Goal: Transaction & Acquisition: Purchase product/service

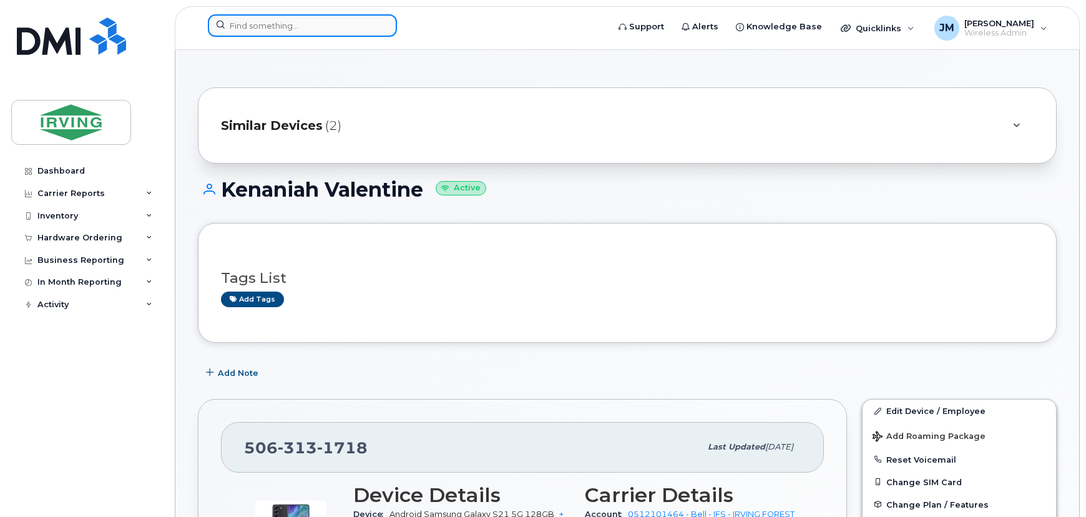
click at [267, 26] on input at bounding box center [302, 25] width 189 height 22
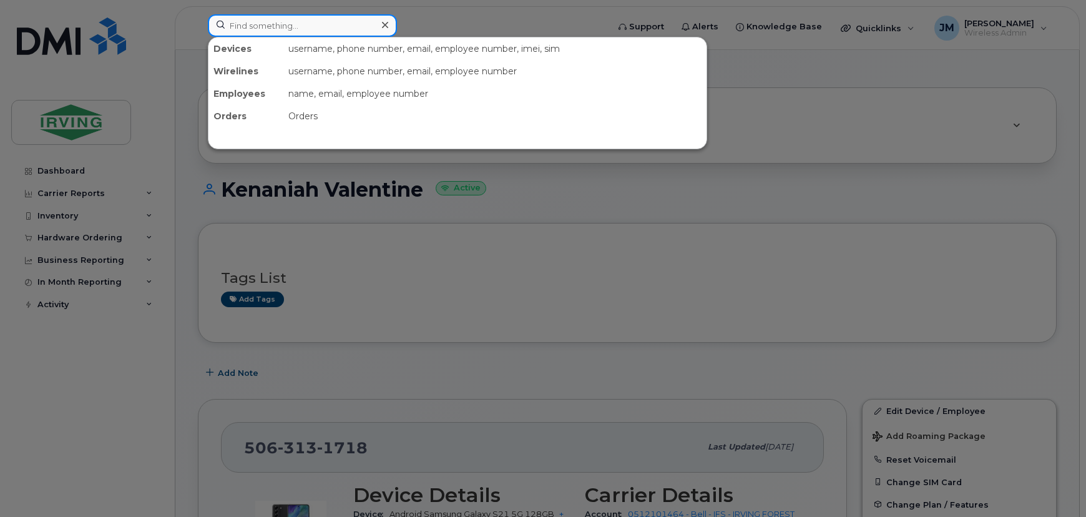
paste input "5063437423"
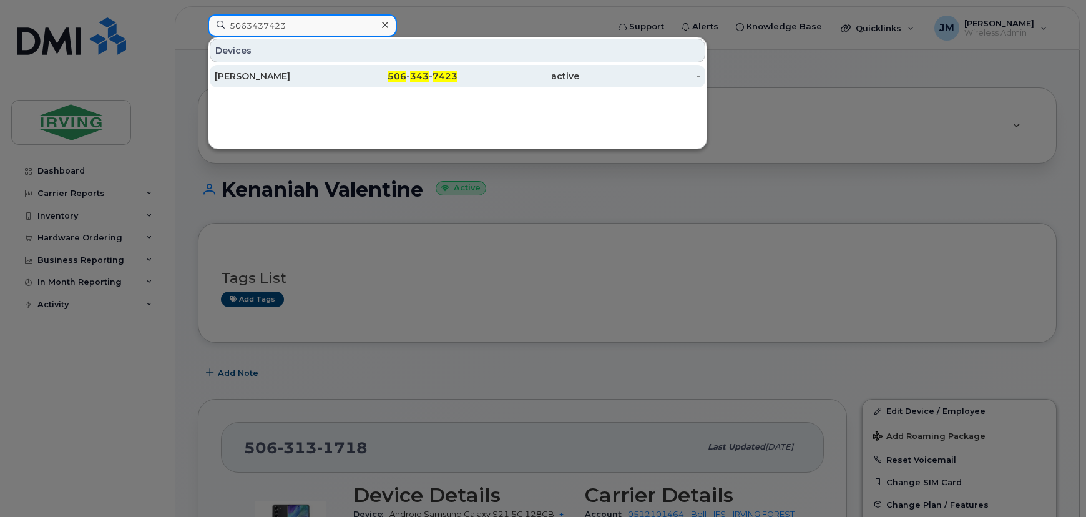
type input "5063437423"
click at [286, 72] on div "Jamie Ganong" at bounding box center [276, 76] width 122 height 12
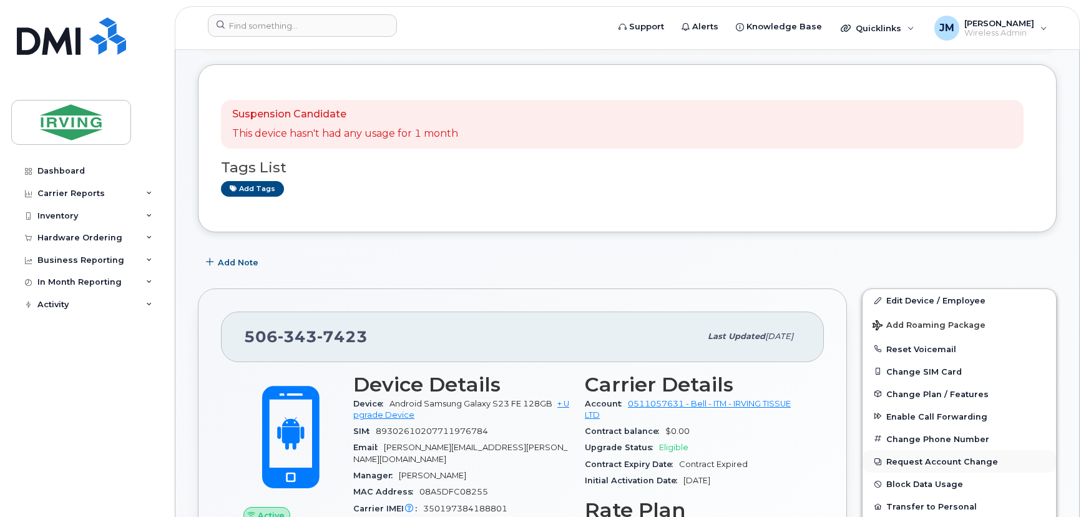
scroll to position [170, 0]
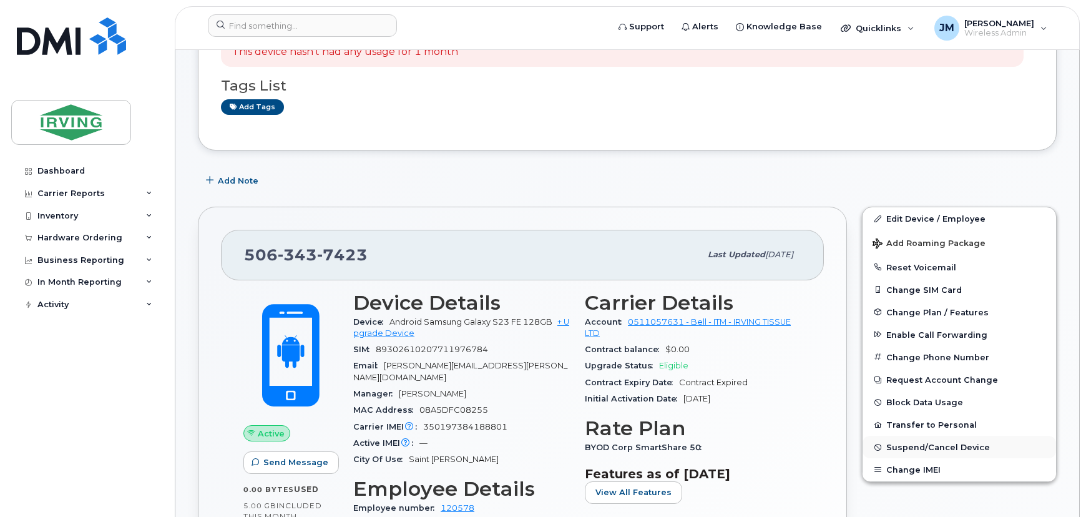
click at [921, 446] on span "Suspend/Cancel Device" at bounding box center [938, 447] width 104 height 9
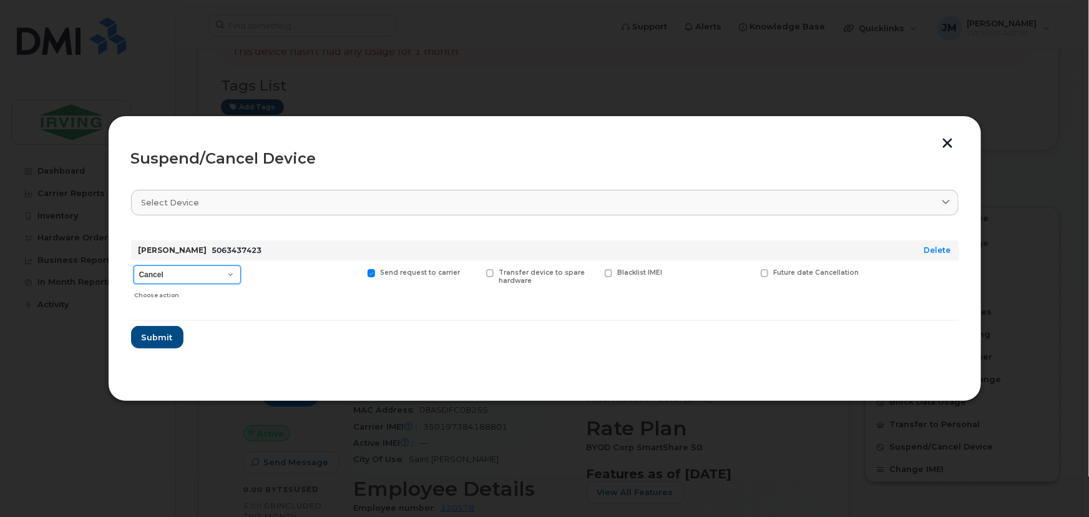
drag, startPoint x: 218, startPoint y: 270, endPoint x: 215, endPoint y: 282, distance: 13.0
click at [218, 270] on select "Cancel Suspend - Extend Suspension Suspend - Reduced Rate Suspend - Full Rate S…" at bounding box center [187, 274] width 107 height 19
select select "[object Object]"
click at [134, 265] on select "Cancel Suspend - Extend Suspension Suspend - Reduced Rate Suspend - Full Rate S…" at bounding box center [187, 274] width 107 height 19
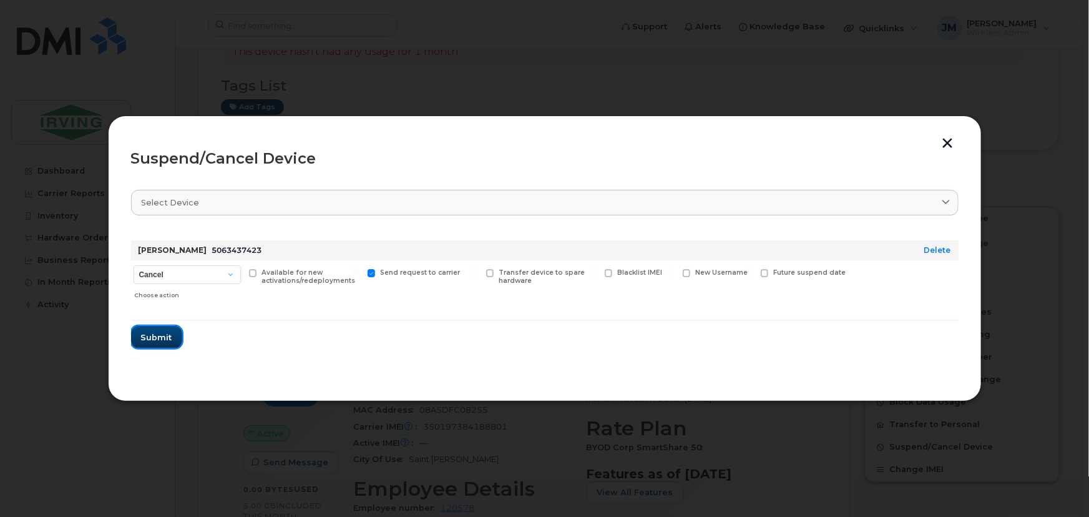
click at [168, 338] on span "Submit" at bounding box center [156, 337] width 31 height 12
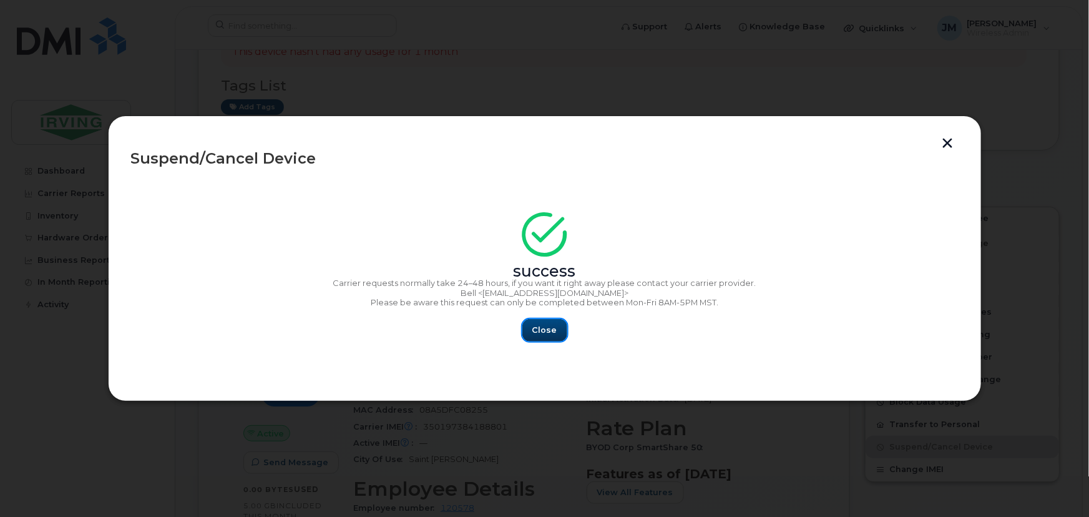
click at [542, 323] on button "Close" at bounding box center [544, 330] width 45 height 22
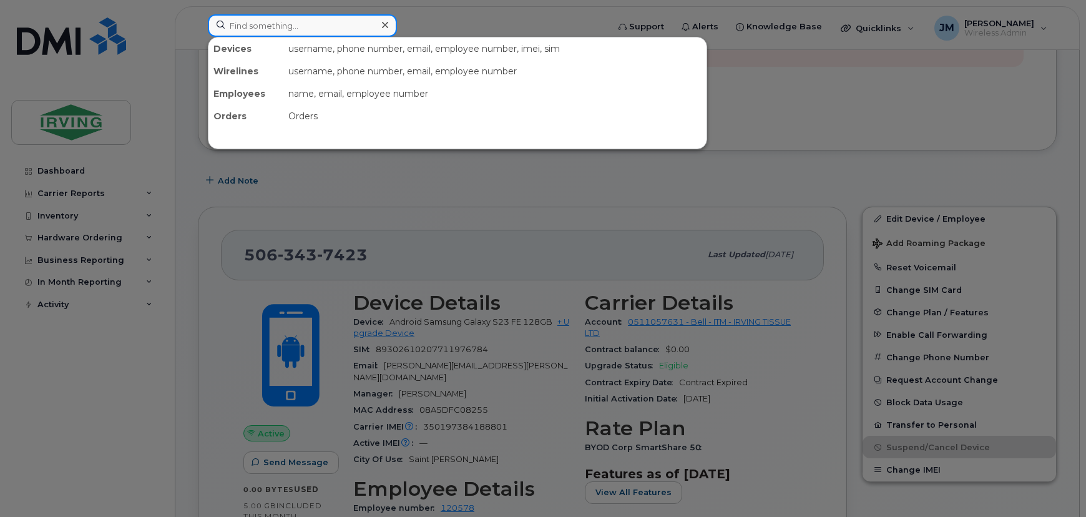
click at [316, 26] on input at bounding box center [302, 25] width 189 height 22
paste input "5063431605"
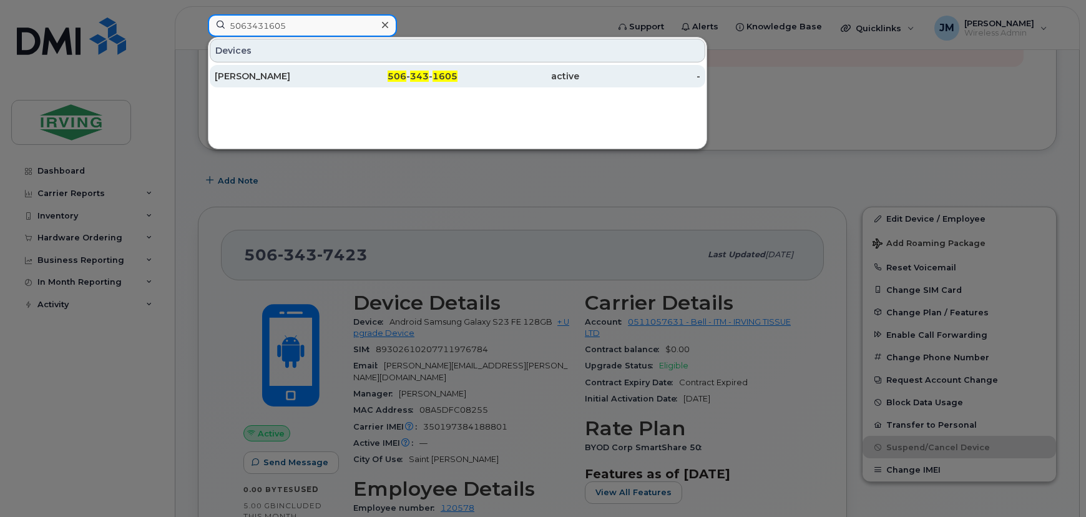
type input "5063431605"
click at [285, 74] on div "Glenn Millican" at bounding box center [276, 76] width 122 height 12
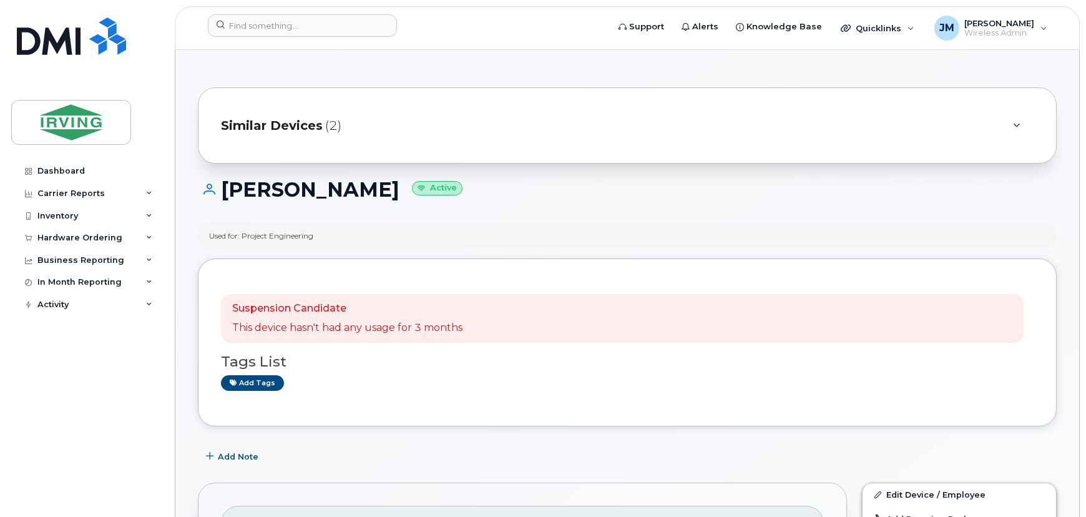
click at [1020, 127] on div at bounding box center [1016, 125] width 15 height 15
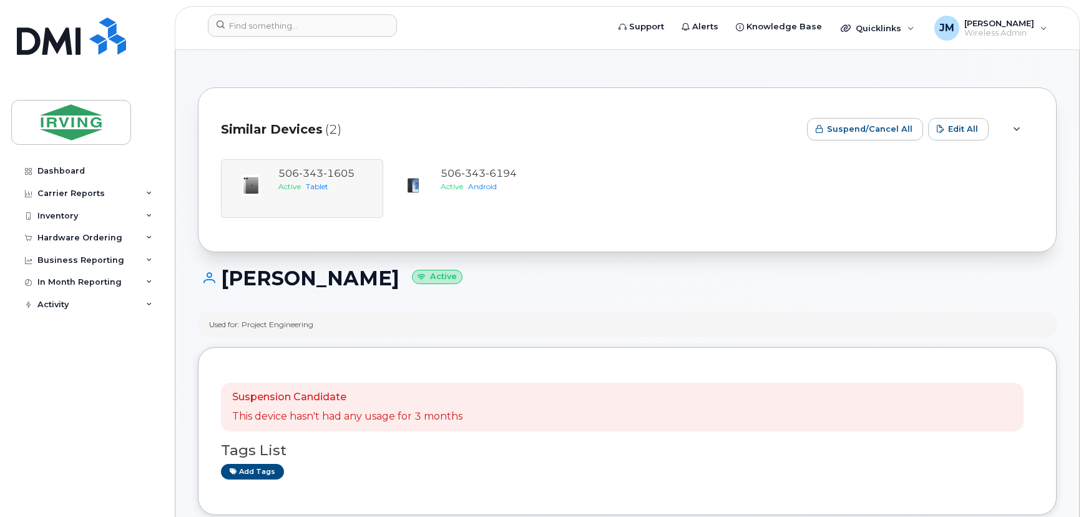
click at [1020, 127] on div at bounding box center [1016, 129] width 15 height 15
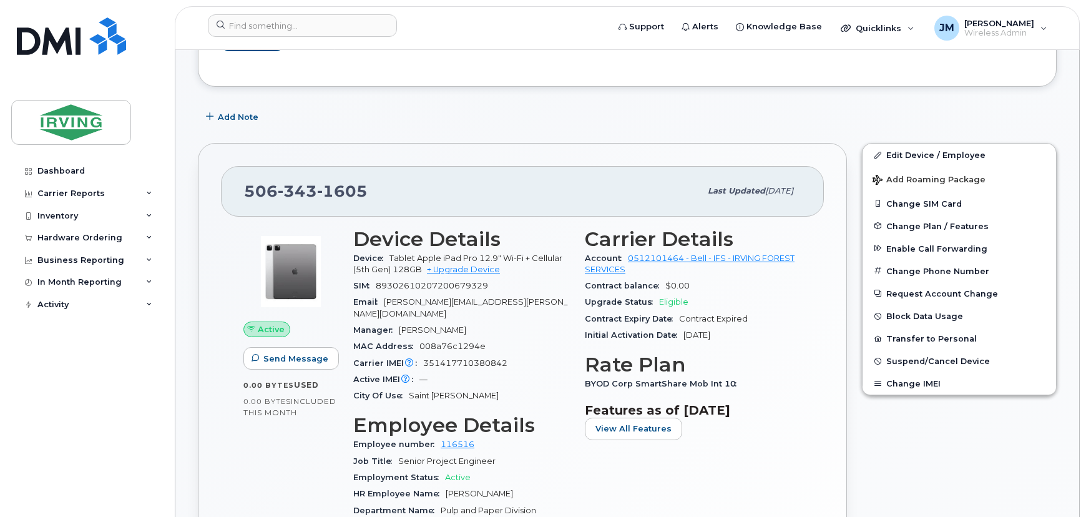
scroll to position [340, 0]
drag, startPoint x: 373, startPoint y: 189, endPoint x: 222, endPoint y: 200, distance: 151.4
click at [232, 192] on div "506 343 1605 Last updated Jul 16, 2025" at bounding box center [522, 190] width 603 height 50
copy span "506 343 1605"
drag, startPoint x: 390, startPoint y: 256, endPoint x: 564, endPoint y: 258, distance: 174.8
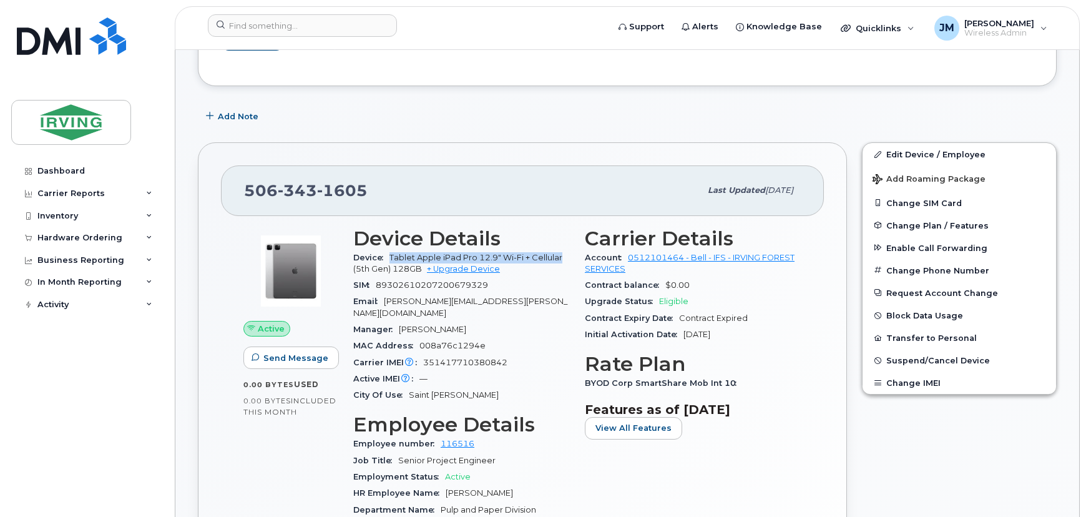
click at [566, 258] on div "Device Tablet Apple iPad Pro 12.9" Wi-Fi + Cellular (5th Gen) 128GB + Upgrade D…" at bounding box center [461, 264] width 217 height 28
copy span "Tablet Apple iPad Pro 12.9" Wi-Fi + Cellular"
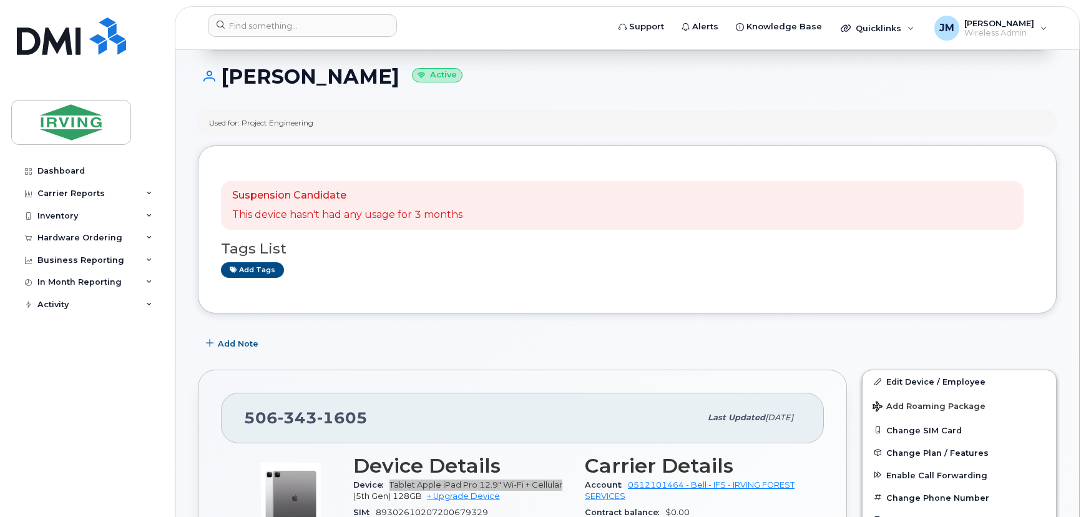
scroll to position [56, 0]
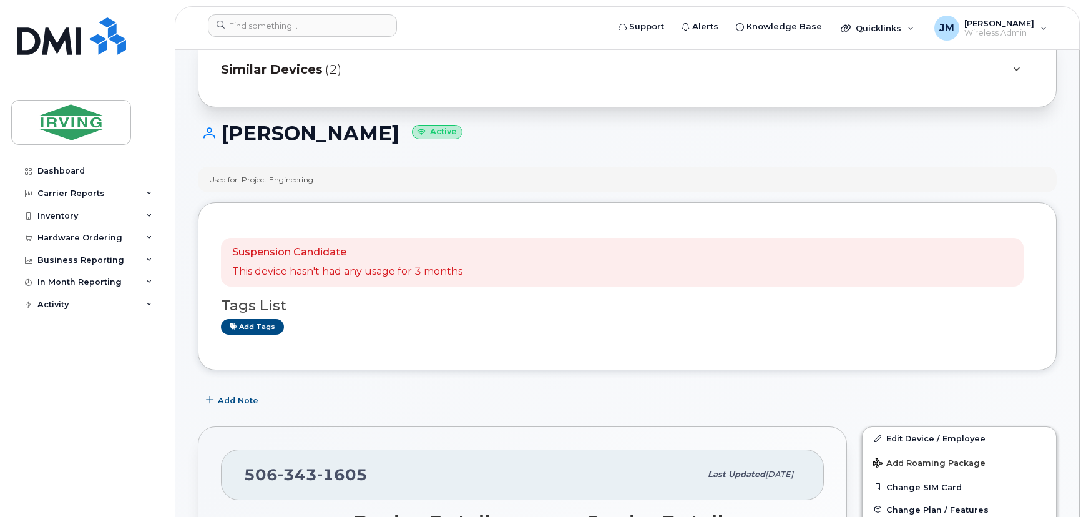
drag, startPoint x: 329, startPoint y: 179, endPoint x: 181, endPoint y: 179, distance: 147.9
copy div "Used for: Project Engineering"
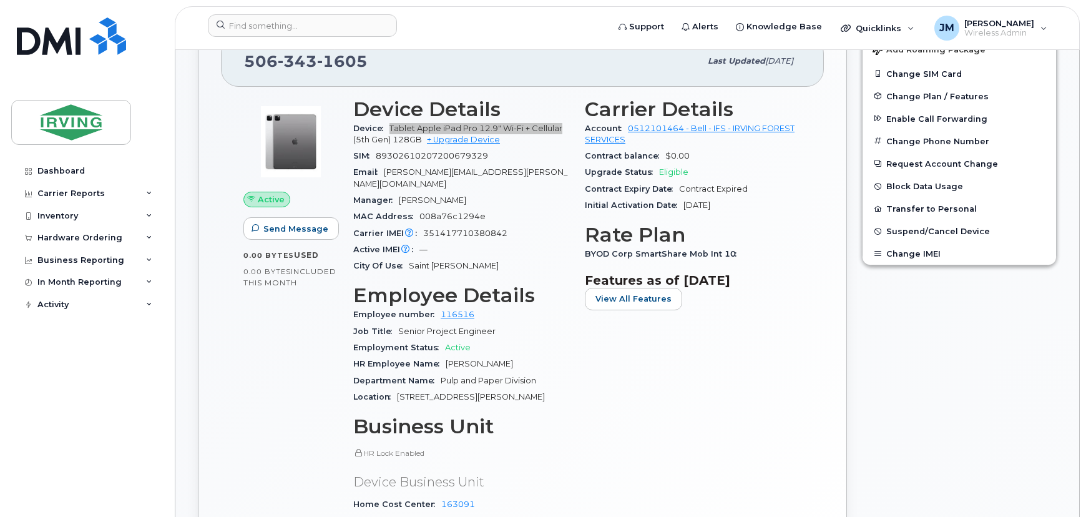
scroll to position [283, 0]
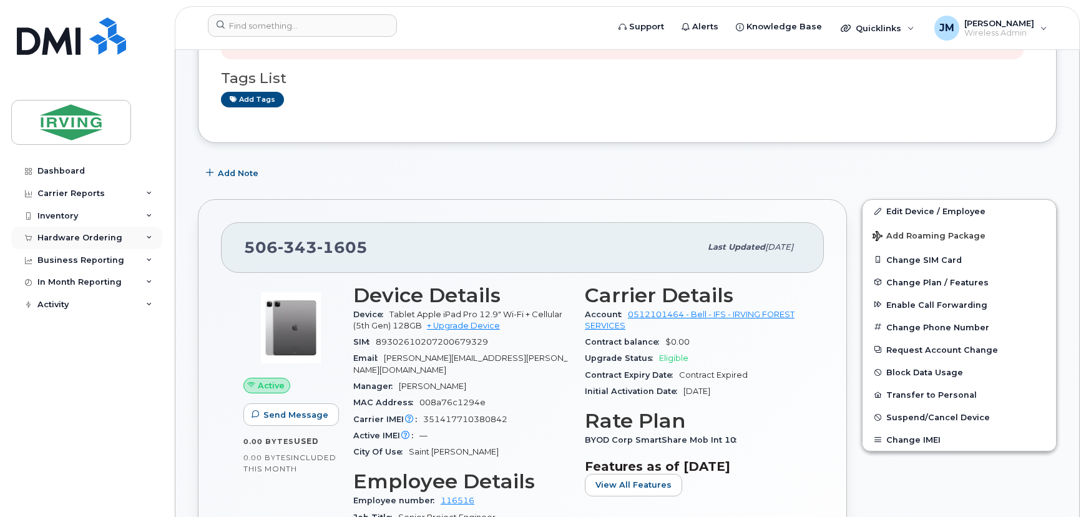
click at [88, 235] on div "Hardware Ordering" at bounding box center [79, 238] width 85 height 10
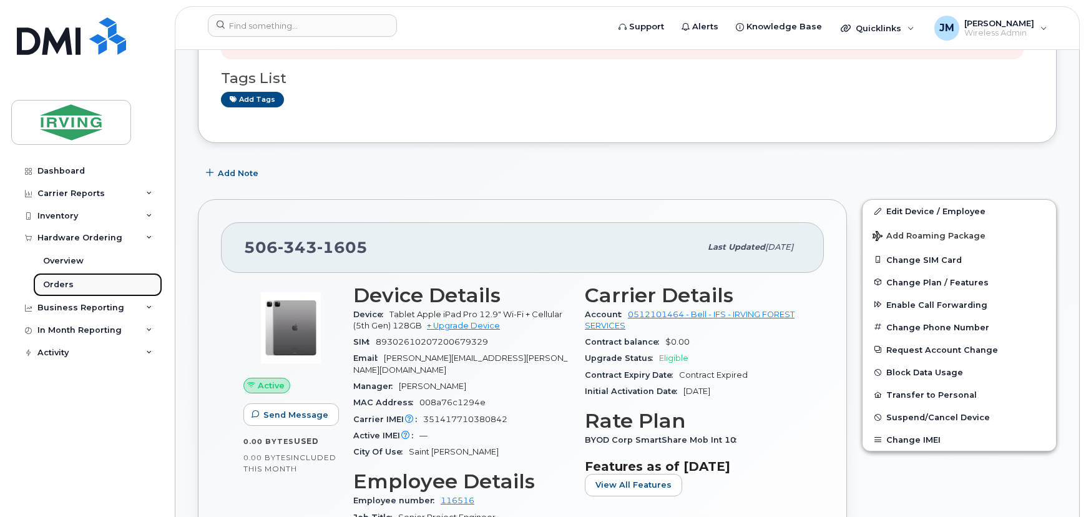
click at [64, 280] on div "Orders" at bounding box center [58, 284] width 31 height 11
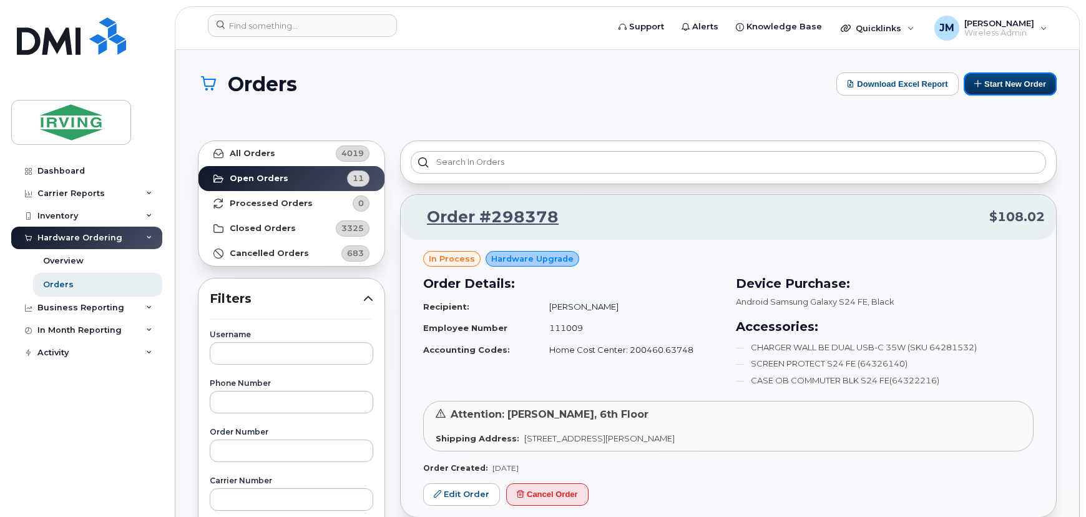
click at [1021, 86] on button "Start New Order" at bounding box center [1010, 83] width 93 height 23
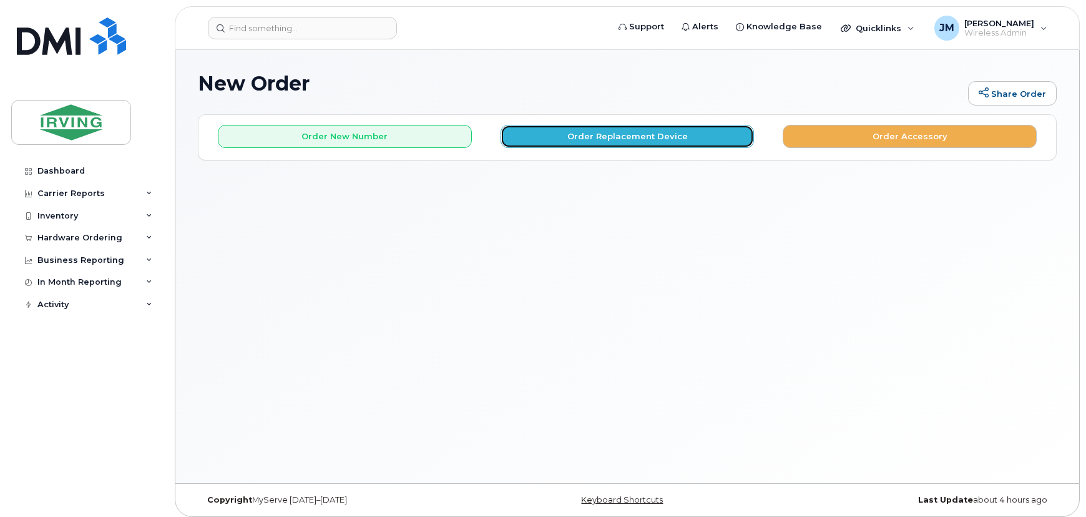
click at [637, 144] on button "Order Replacement Device" at bounding box center [628, 136] width 254 height 23
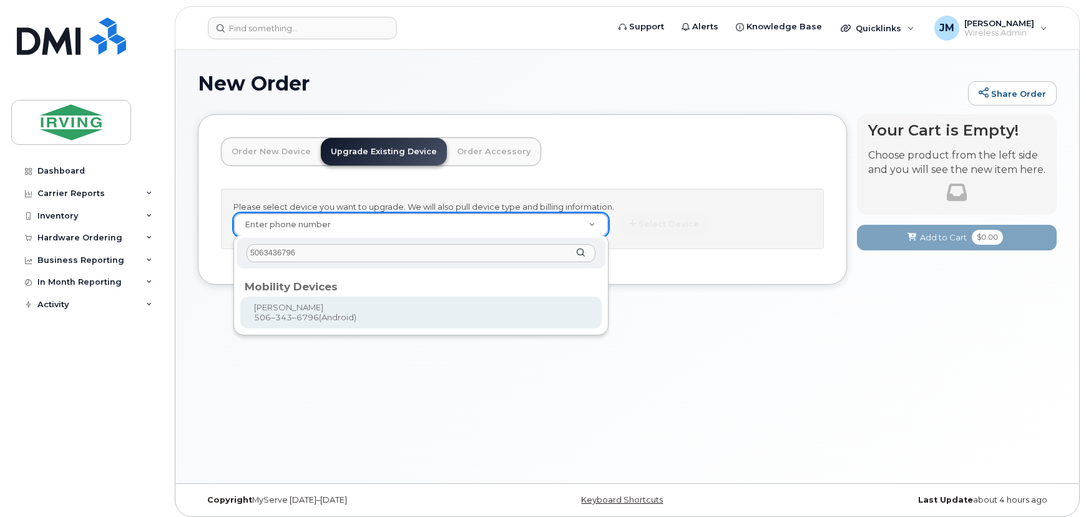
type input "5063436796"
type input "700632"
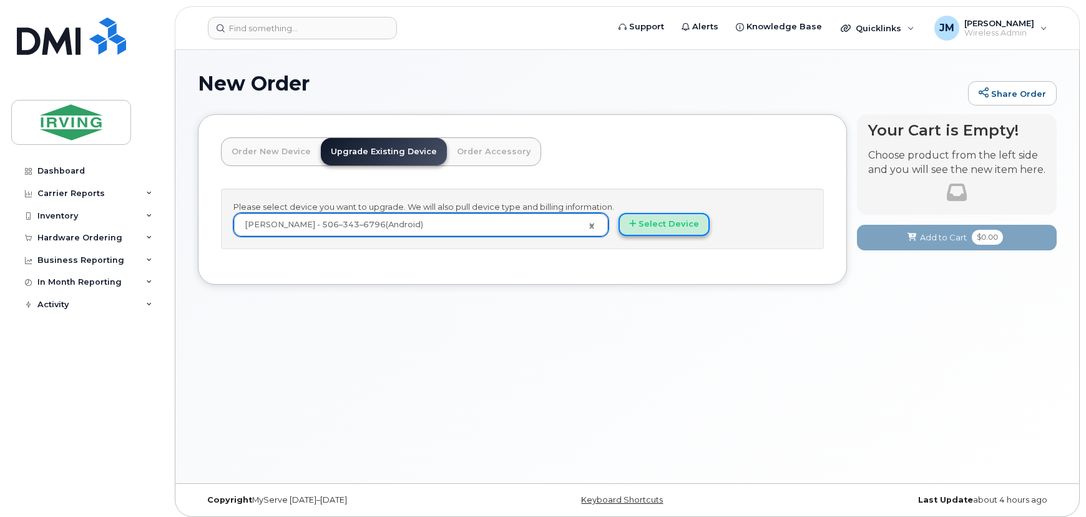
click at [672, 223] on button "Select Device" at bounding box center [664, 224] width 91 height 23
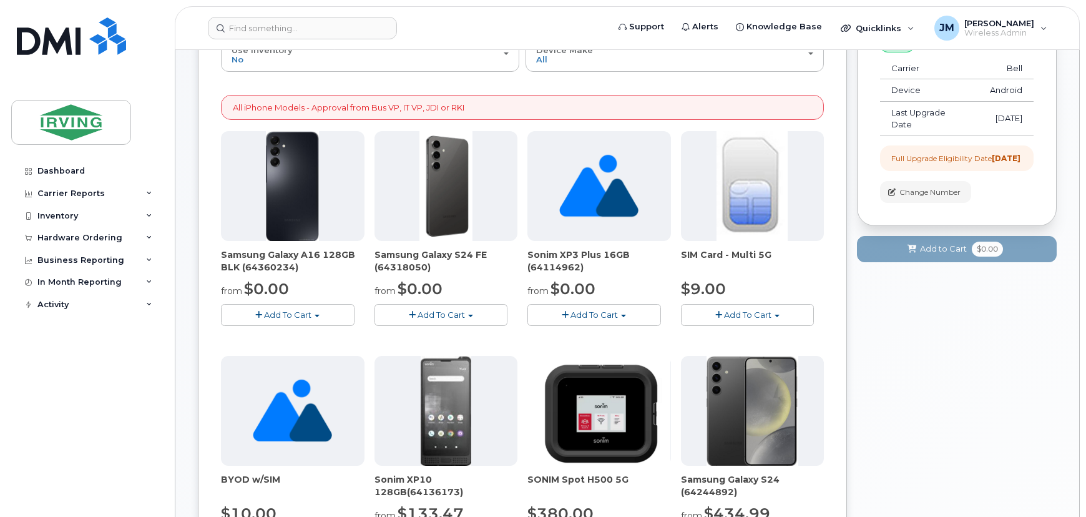
scroll to position [170, 0]
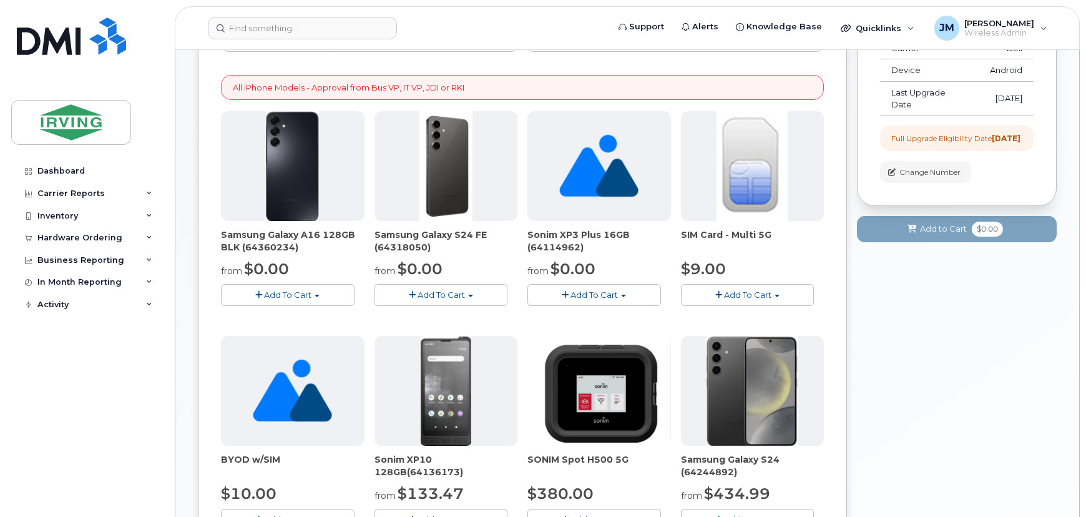
click at [471, 299] on button "Add To Cart" at bounding box center [442, 295] width 134 height 22
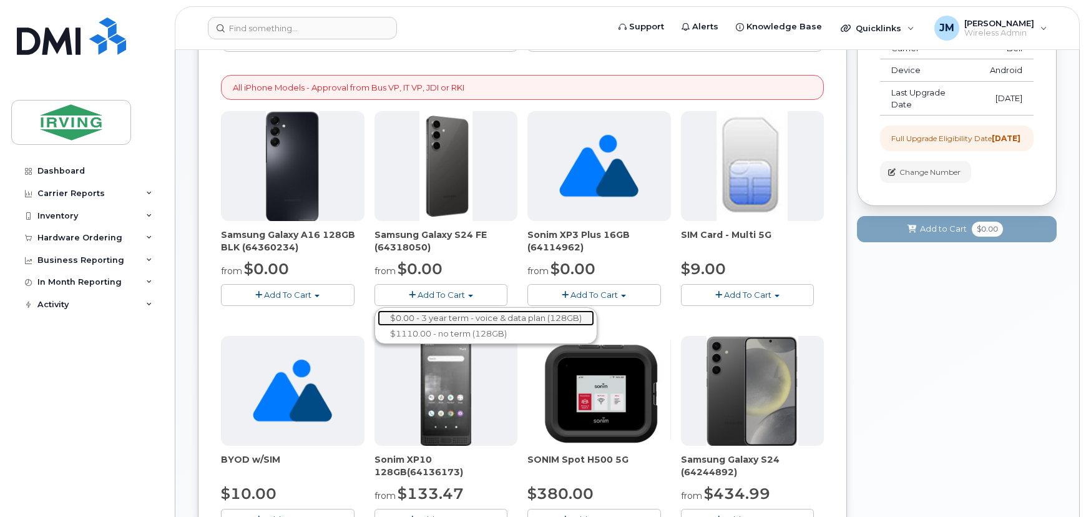
click at [473, 321] on link "$0.00 - 3 year term - voice & data plan (128GB)" at bounding box center [486, 318] width 217 height 16
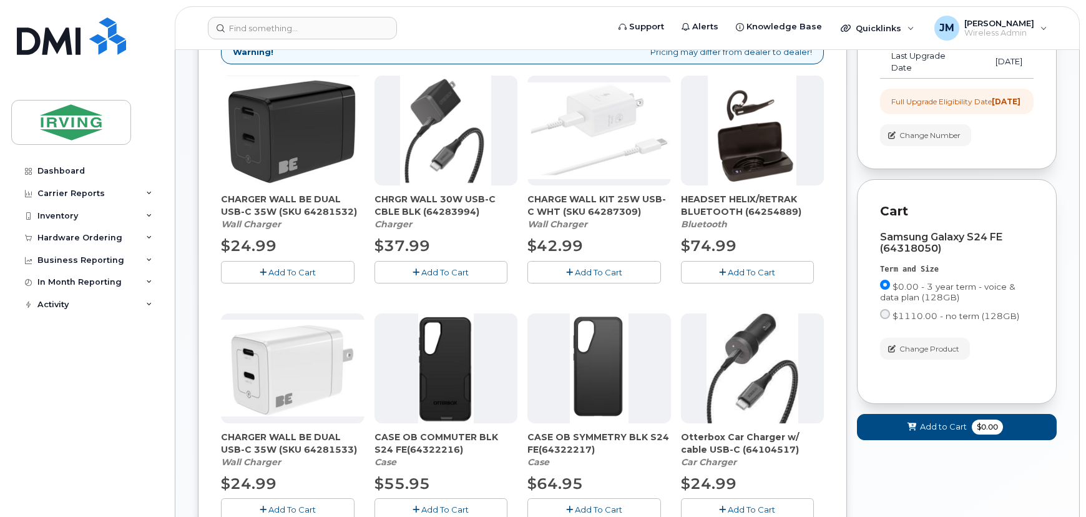
scroll to position [227, 0]
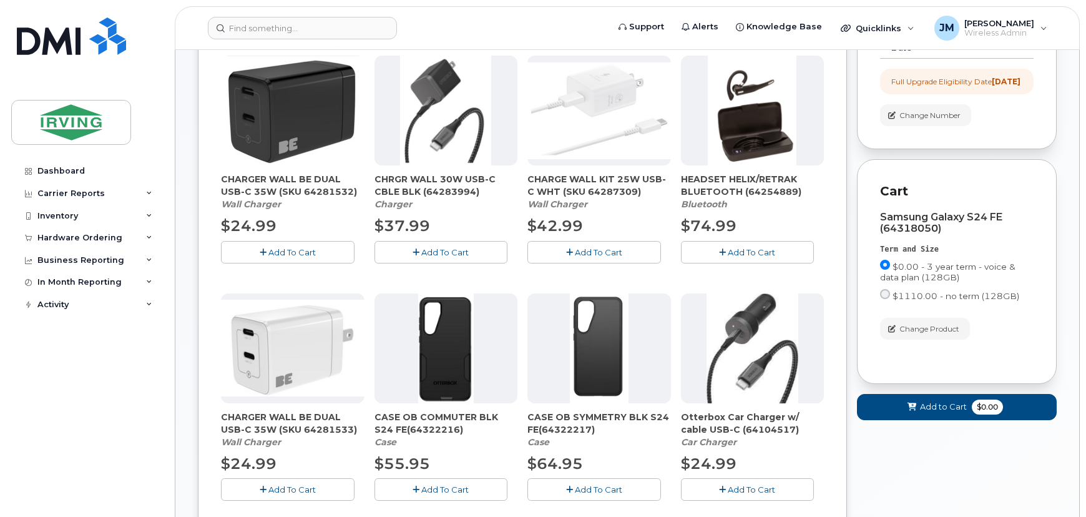
click at [318, 255] on button "Add To Cart" at bounding box center [288, 252] width 134 height 22
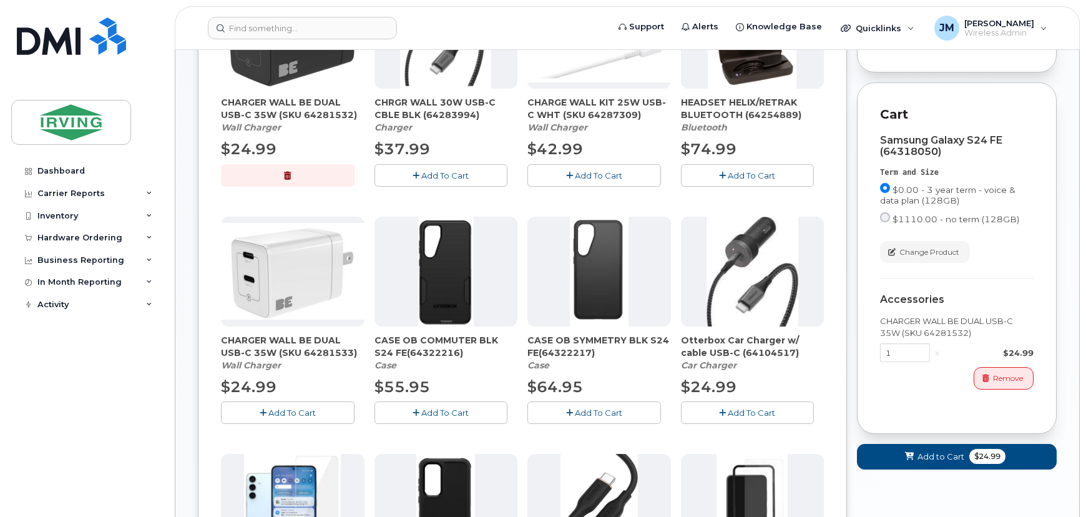
scroll to position [283, 0]
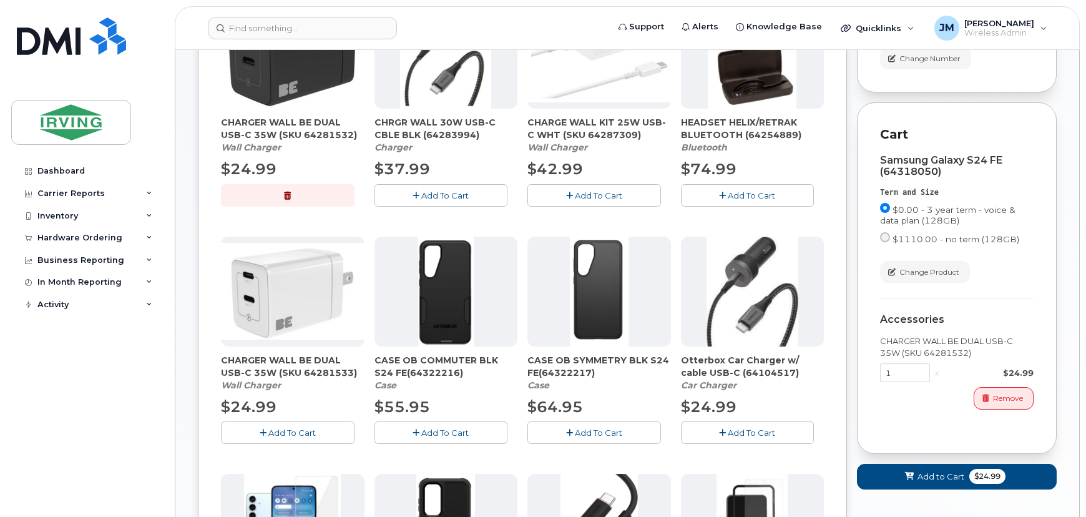
click at [454, 431] on span "Add To Cart" at bounding box center [444, 433] width 47 height 10
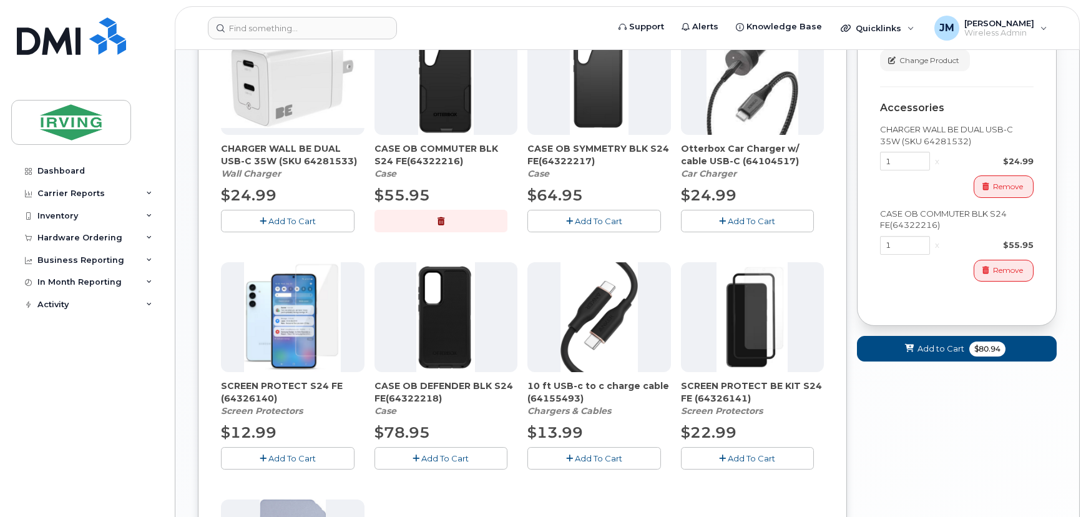
scroll to position [567, 0]
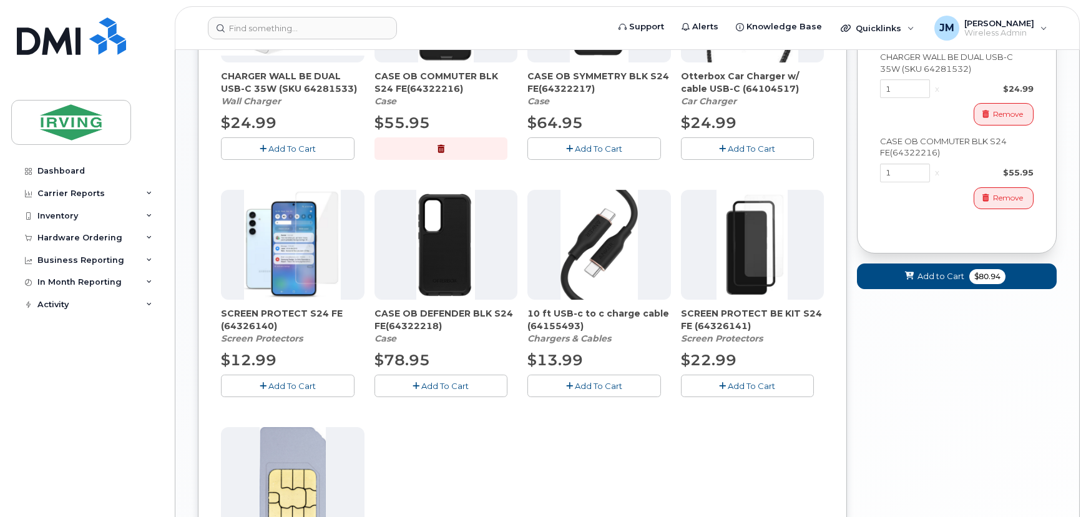
click at [307, 381] on span "Add To Cart" at bounding box center [291, 386] width 47 height 10
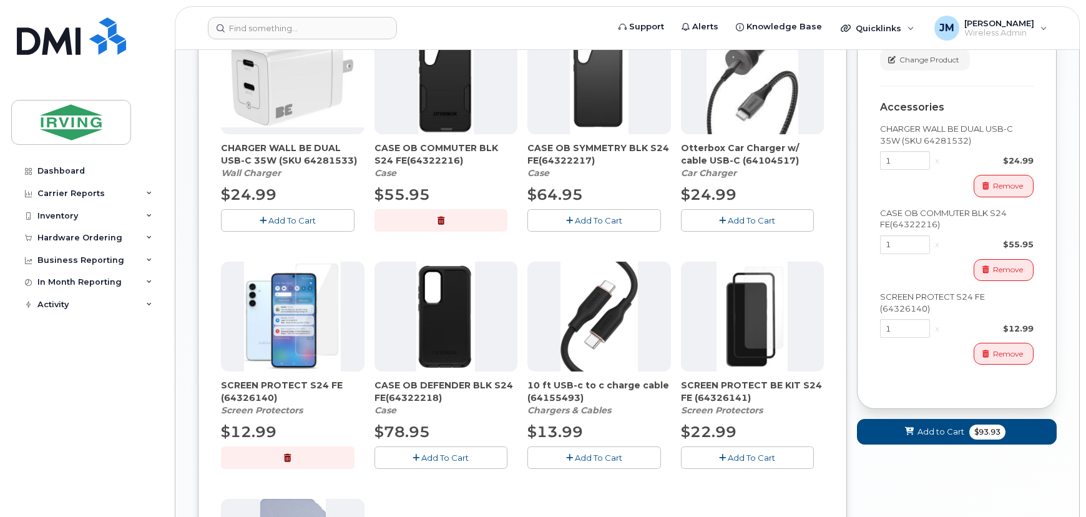
scroll to position [511, 0]
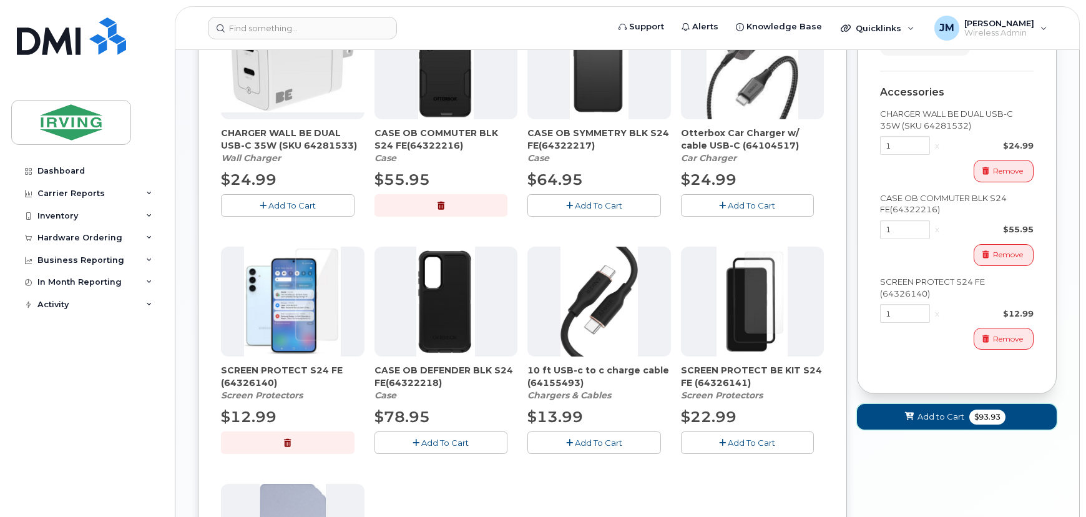
click at [949, 423] on span "Add to Cart" at bounding box center [941, 417] width 47 height 12
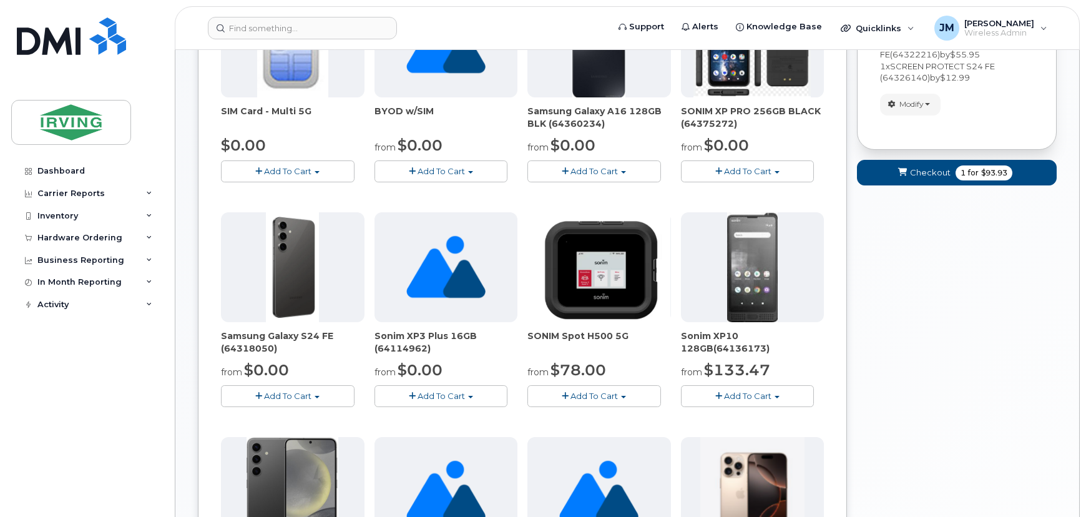
scroll to position [115, 0]
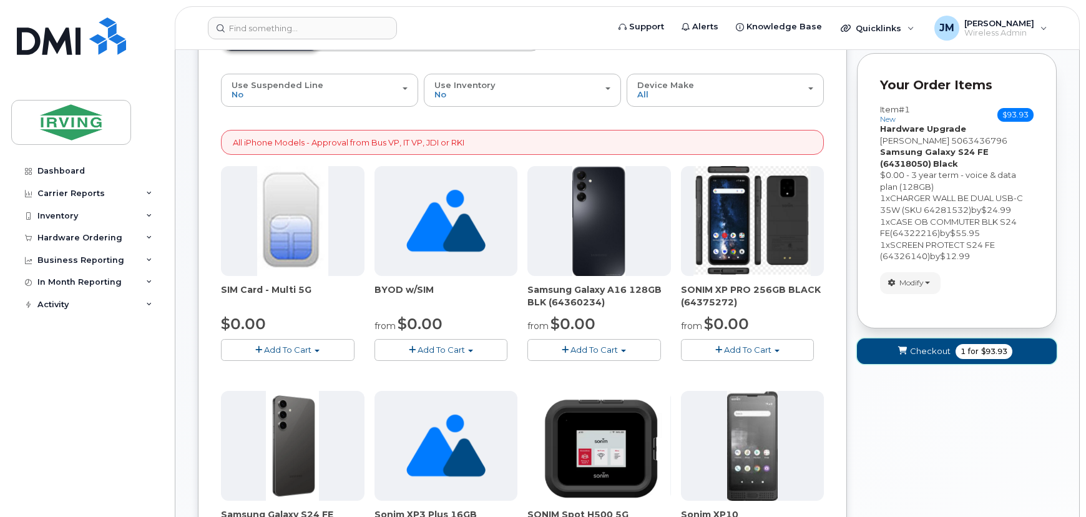
click at [925, 350] on span "Checkout" at bounding box center [930, 351] width 41 height 12
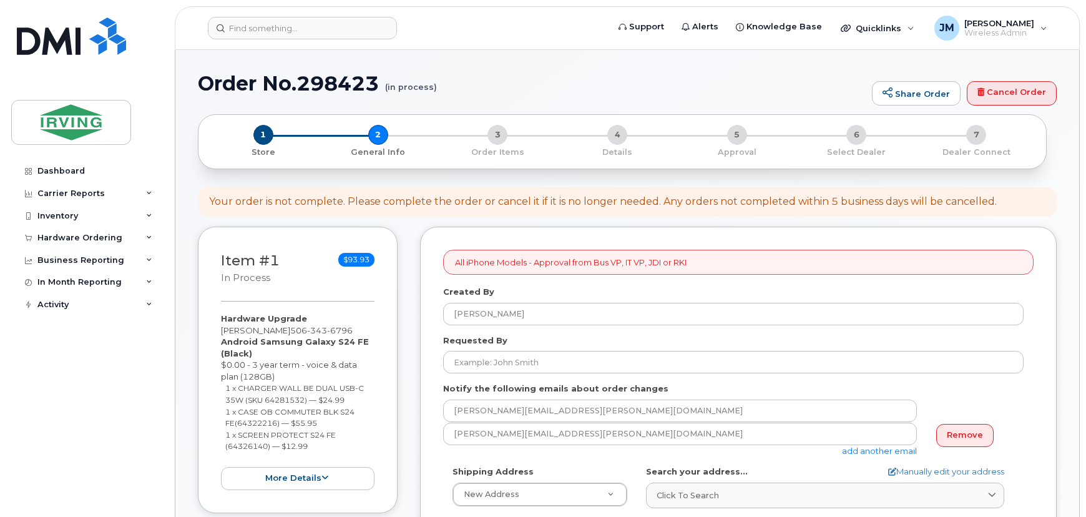
select select
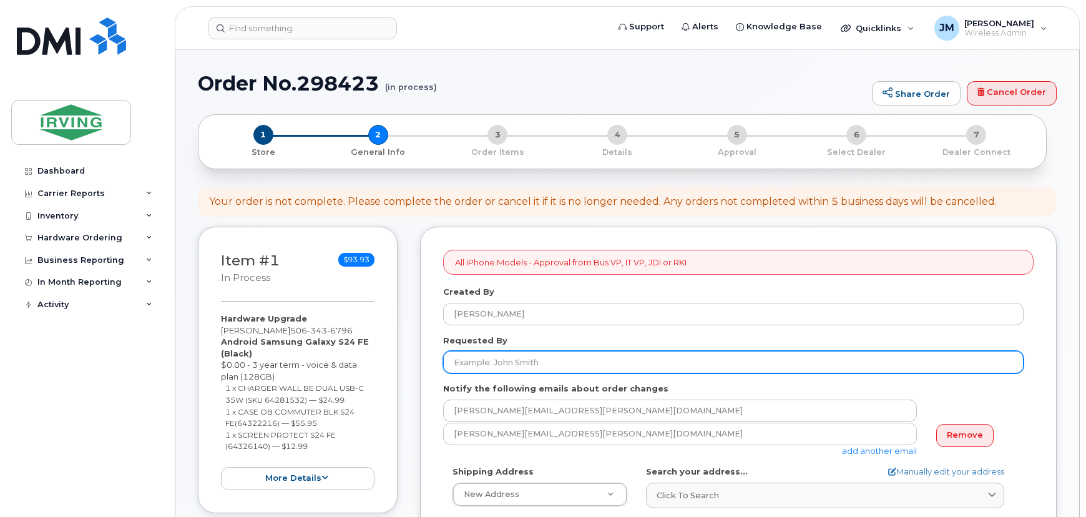
click at [512, 360] on input "Requested By" at bounding box center [733, 362] width 581 height 22
paste input "[PERSON_NAME]"
type input "[PERSON_NAME]"
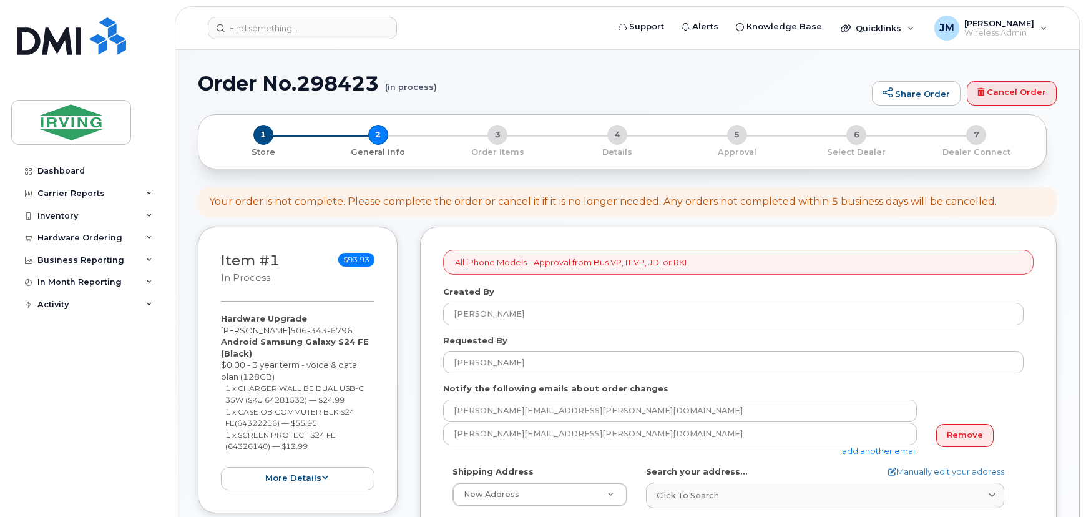
click at [604, 478] on div "Shipping Address New Address New Address CAV Farms Head Office [PERSON_NAME] Su…" at bounding box center [540, 486] width 194 height 41
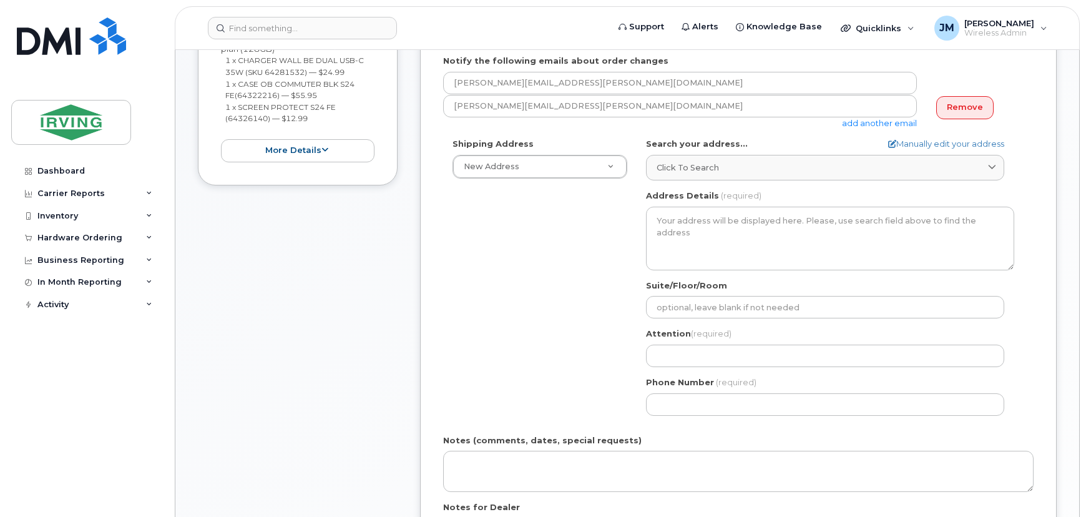
scroll to position [340, 0]
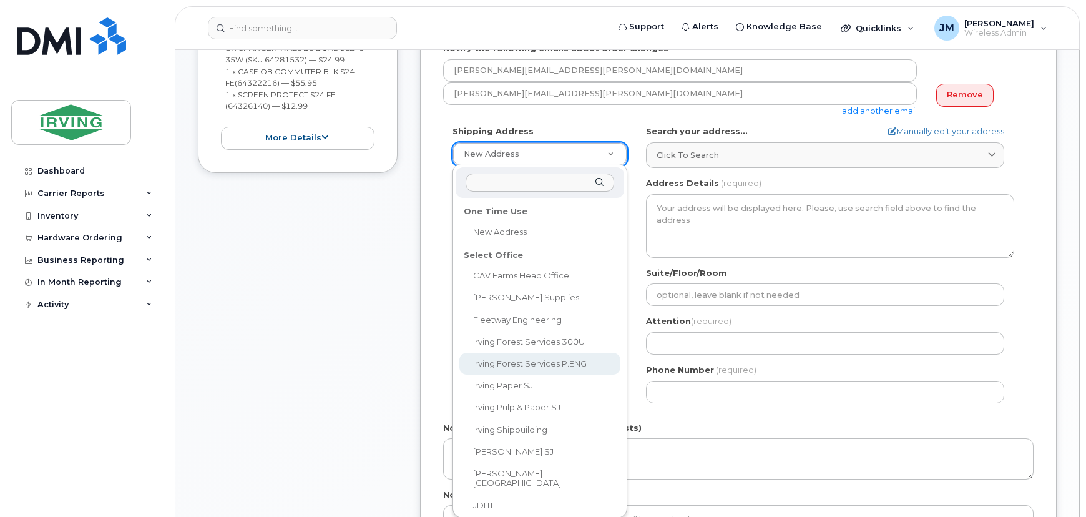
select select
type textarea "IRVING FOREST SERVICES PROJECT MANAGEMENT OFFICES Whitetail Lot MIRAMICHI TRAIL…"
type input "[PERSON_NAME]"
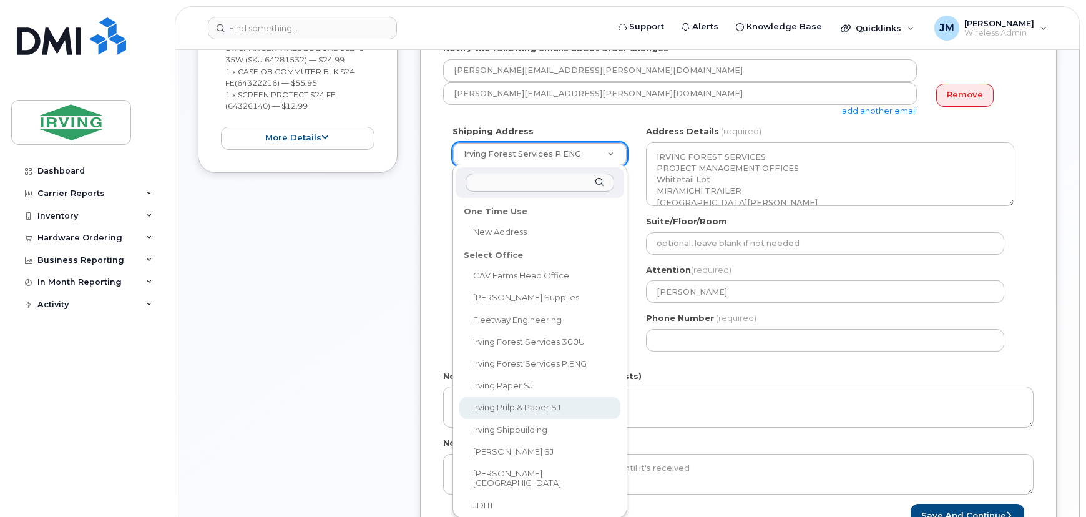
select select
type textarea "[STREET_ADDRESS][PERSON_NAME]"
type input "[PERSON_NAME]"
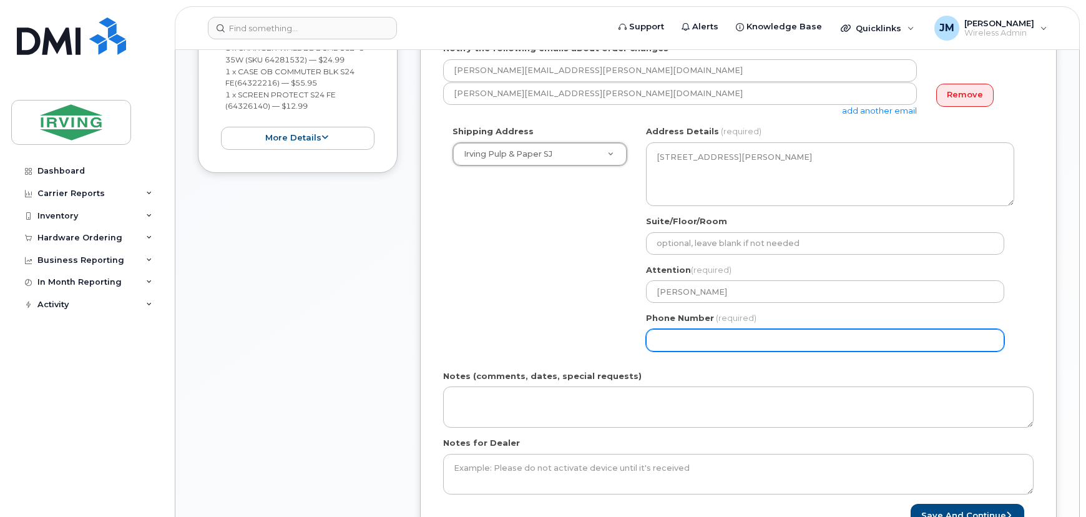
click at [700, 338] on input "Phone Number" at bounding box center [825, 340] width 358 height 22
select select
type input "506658498"
select select
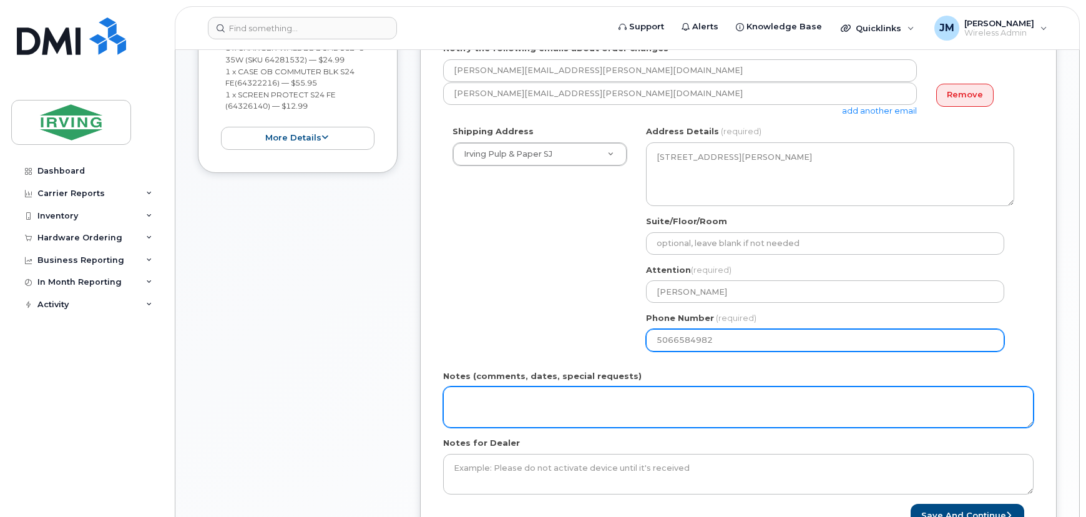
type input "5066584982"
click at [574, 401] on textarea "Notes (comments, dates, special requests)" at bounding box center [738, 406] width 591 height 41
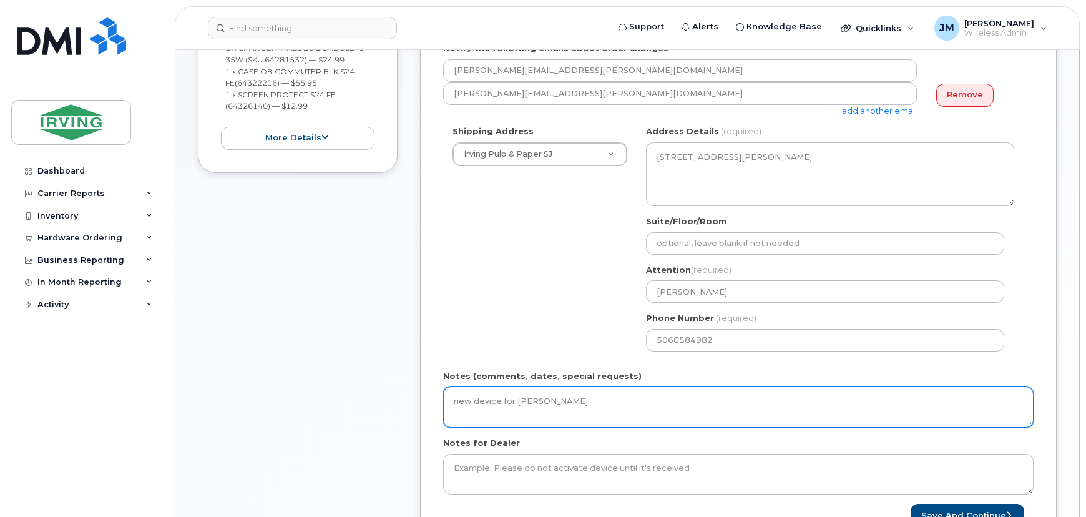
drag, startPoint x: 646, startPoint y: 400, endPoint x: 241, endPoint y: 400, distance: 405.1
click at [241, 400] on div "Item #1 in process $93.93 Hardware Upgrade Rene Benoit 506 343 6796 Android Sam…" at bounding box center [627, 227] width 859 height 682
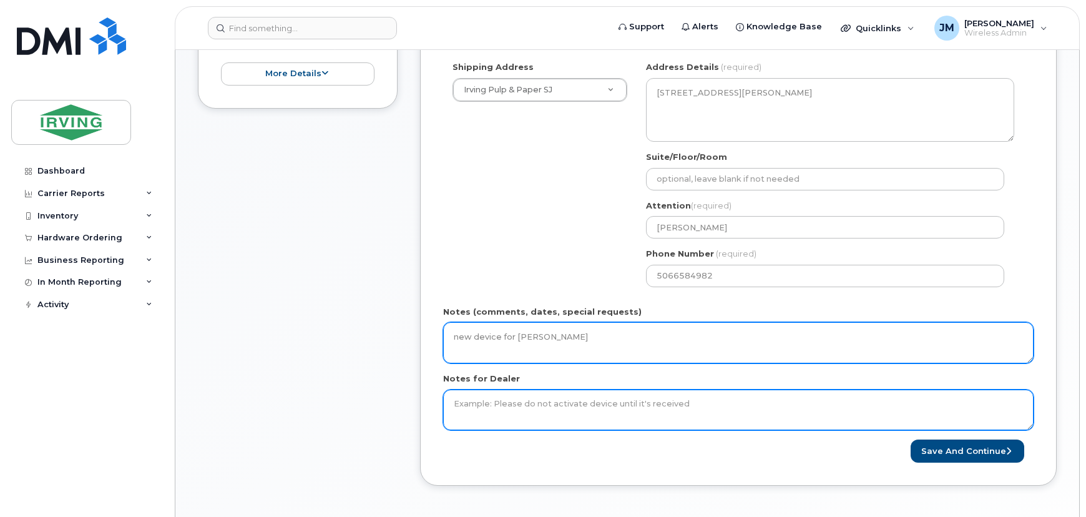
scroll to position [454, 0]
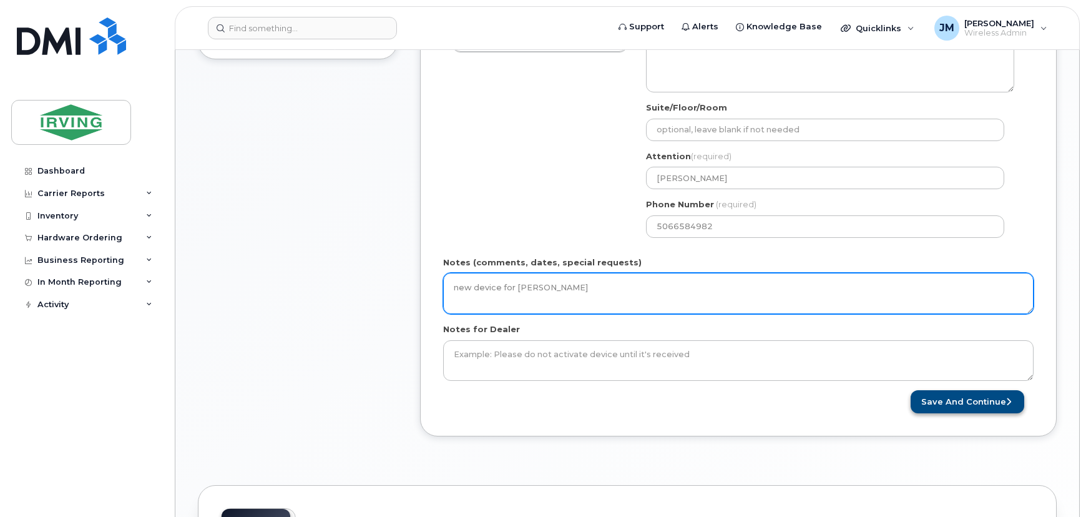
type textarea "new device for [PERSON_NAME]"
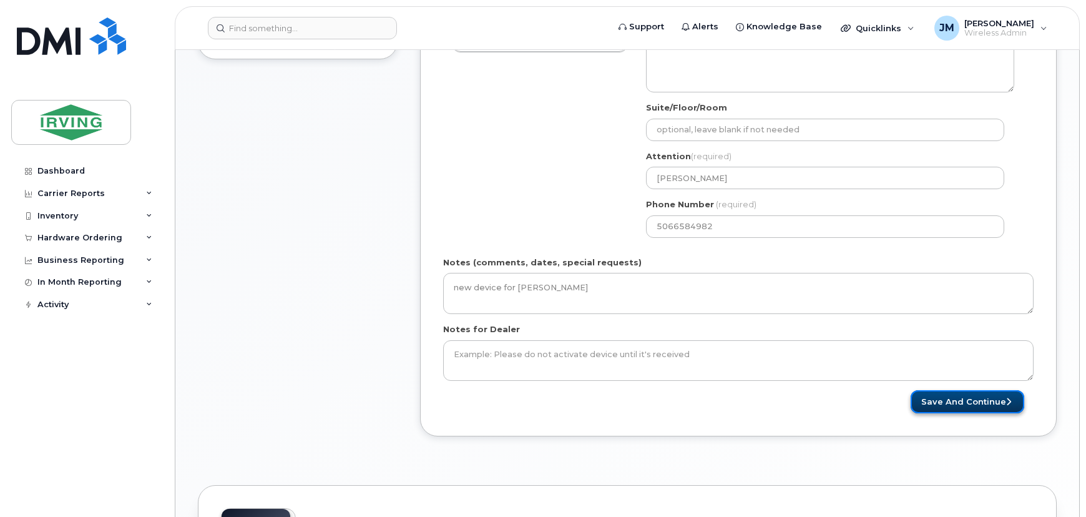
click at [976, 399] on button "Save and Continue" at bounding box center [968, 401] width 114 height 23
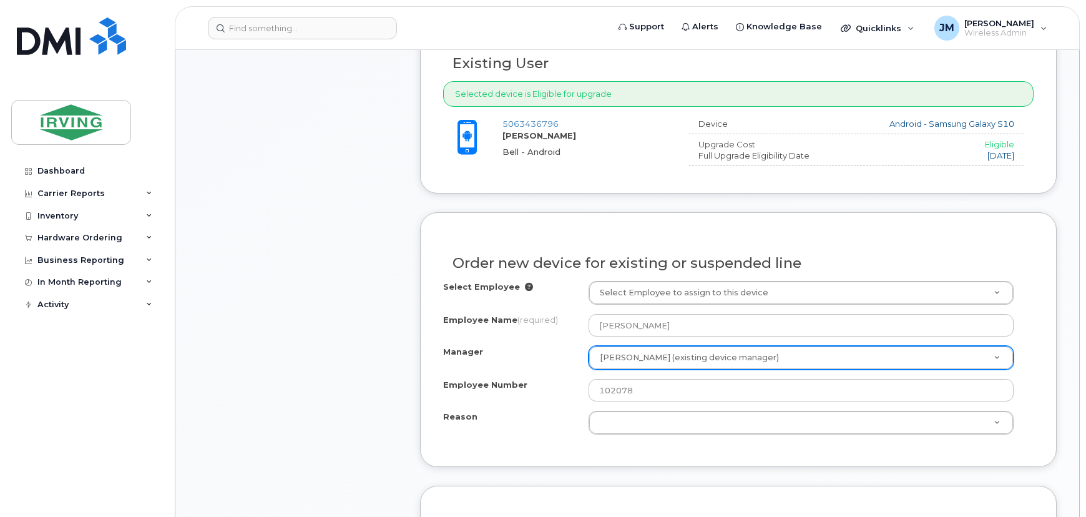
scroll to position [567, 0]
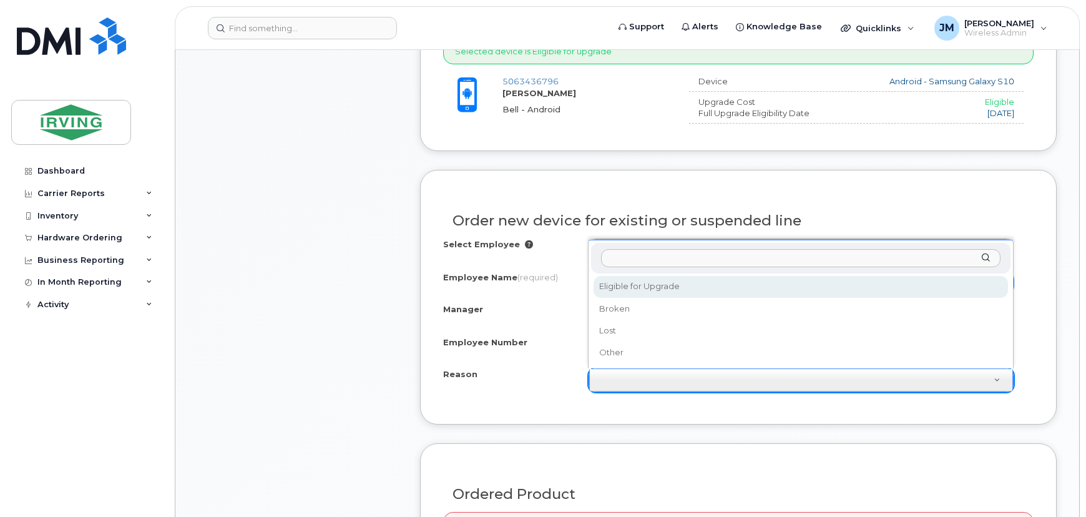
select select "eligible_for_upgrade"
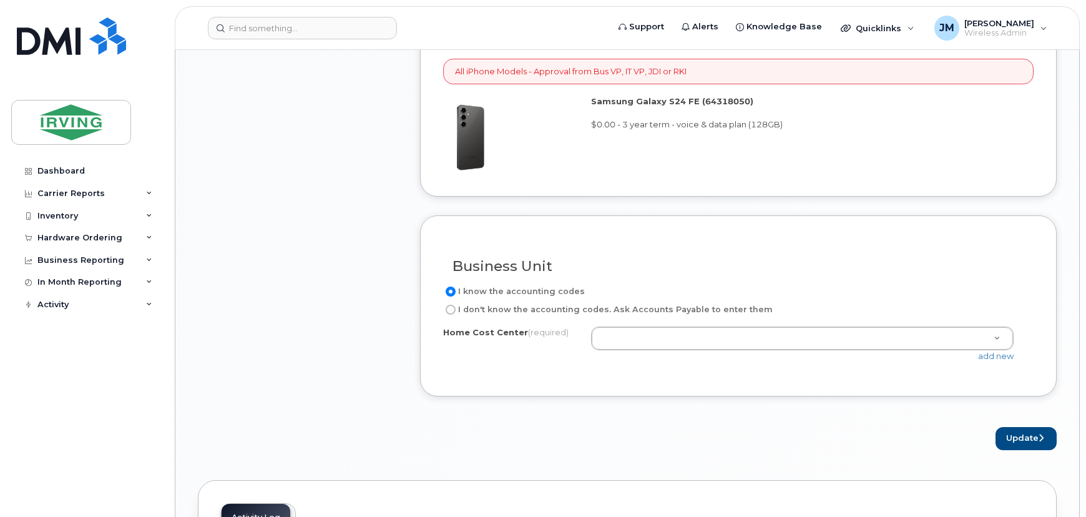
scroll to position [1021, 0]
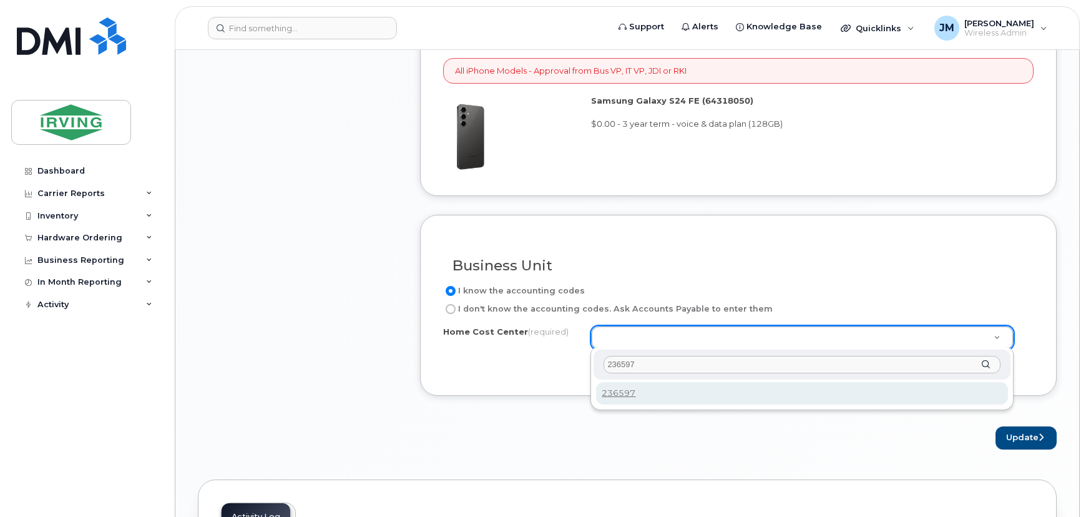
type input "236597"
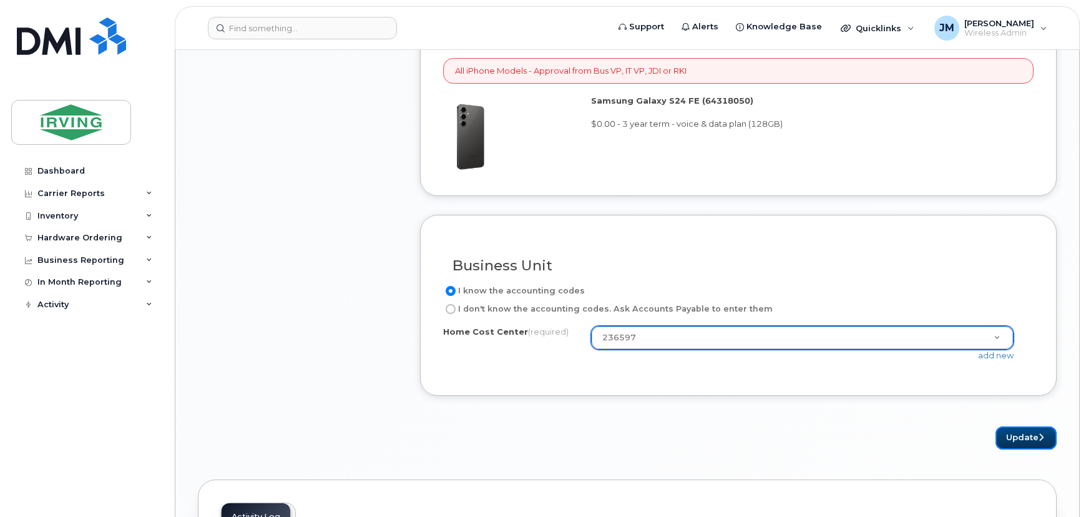
drag, startPoint x: 1024, startPoint y: 432, endPoint x: 1019, endPoint y: 422, distance: 10.9
click at [1024, 432] on button "Update" at bounding box center [1026, 437] width 61 height 23
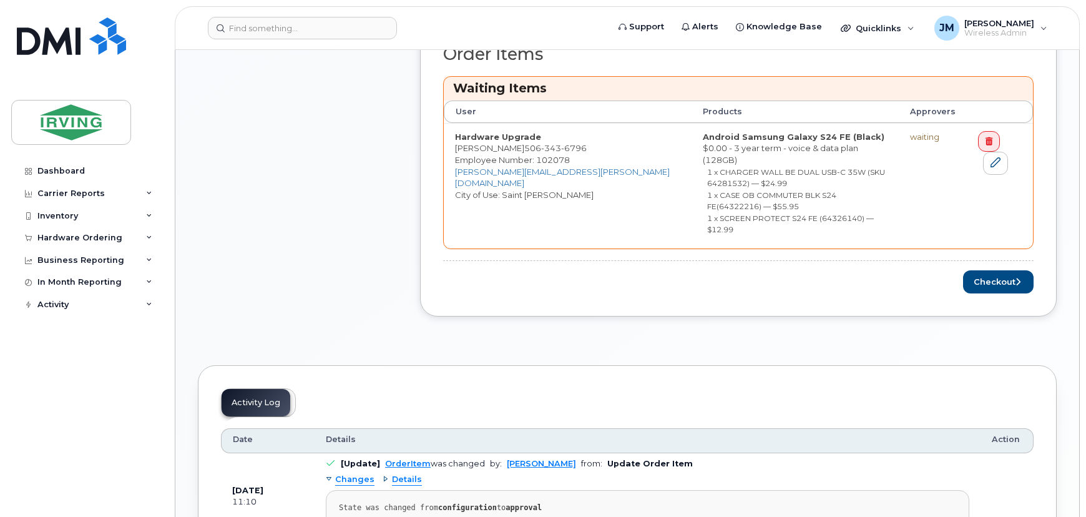
scroll to position [454, 0]
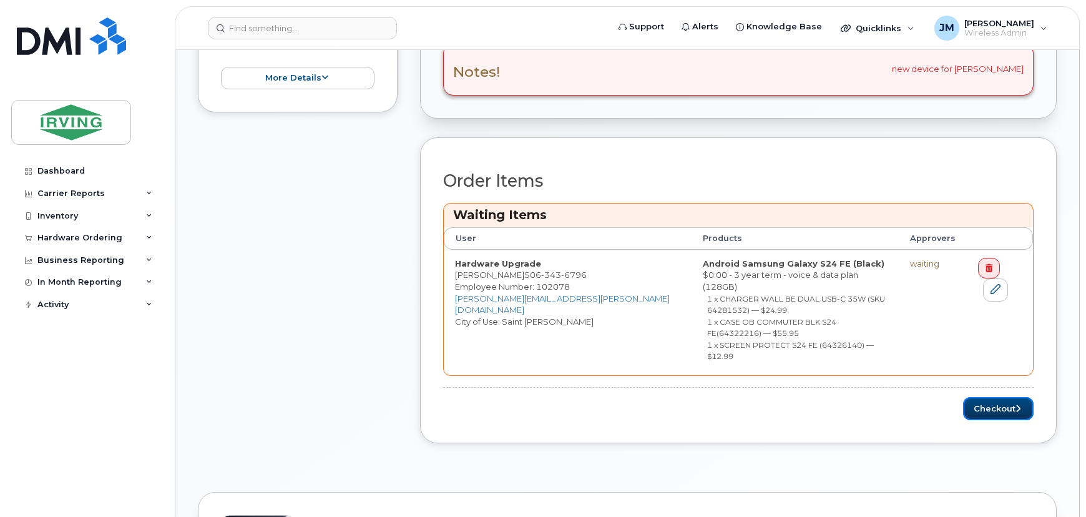
drag, startPoint x: 1005, startPoint y: 365, endPoint x: 657, endPoint y: 278, distance: 359.1
click at [1005, 397] on button "Checkout" at bounding box center [998, 408] width 71 height 23
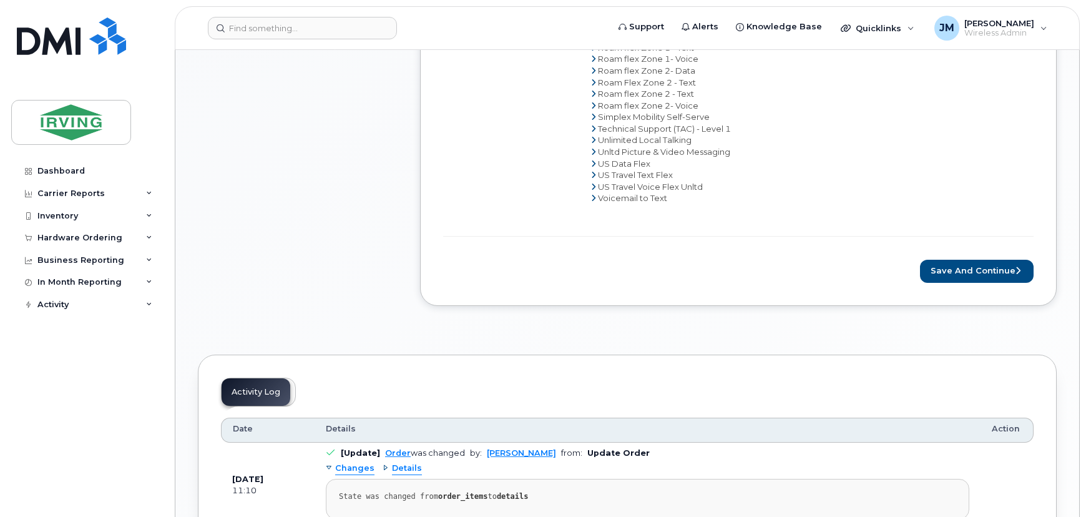
scroll to position [964, 0]
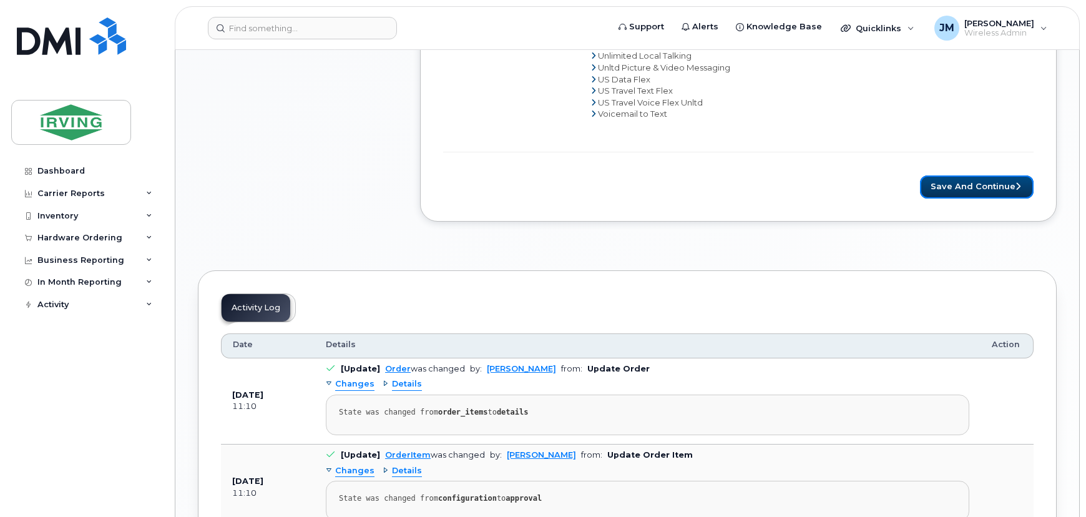
drag, startPoint x: 972, startPoint y: 181, endPoint x: 800, endPoint y: 168, distance: 172.2
click at [972, 181] on button "Save and Continue" at bounding box center [977, 186] width 114 height 23
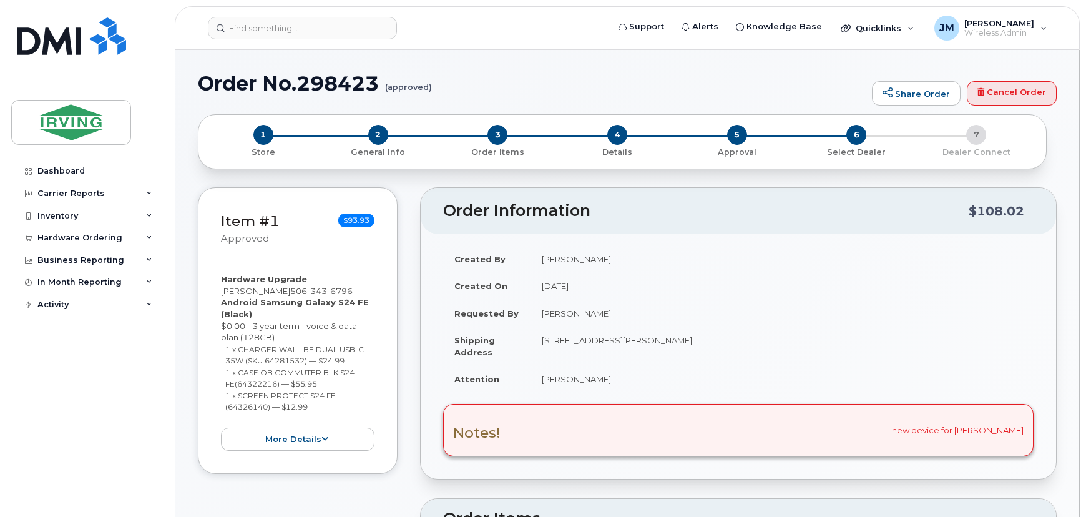
radio input "true"
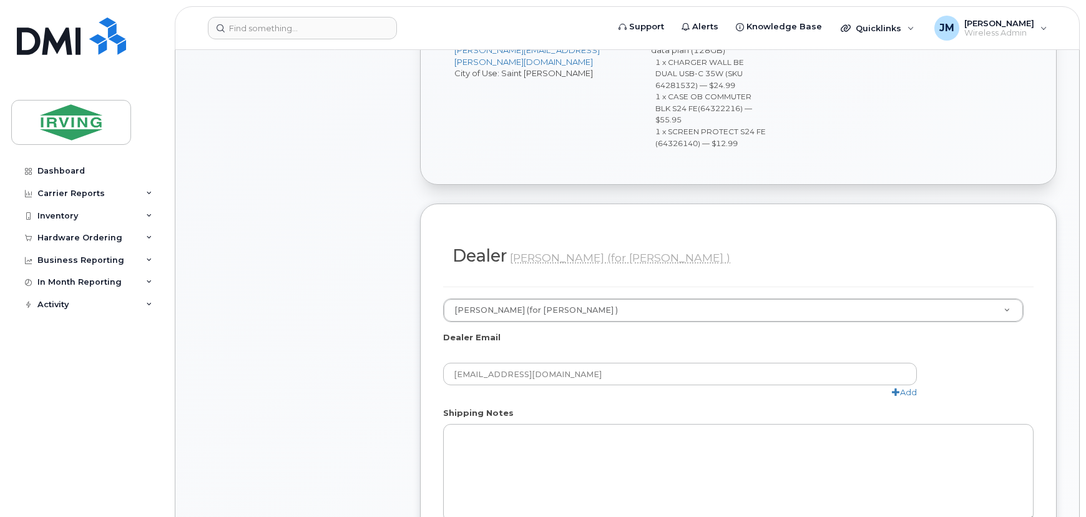
scroll to position [680, 0]
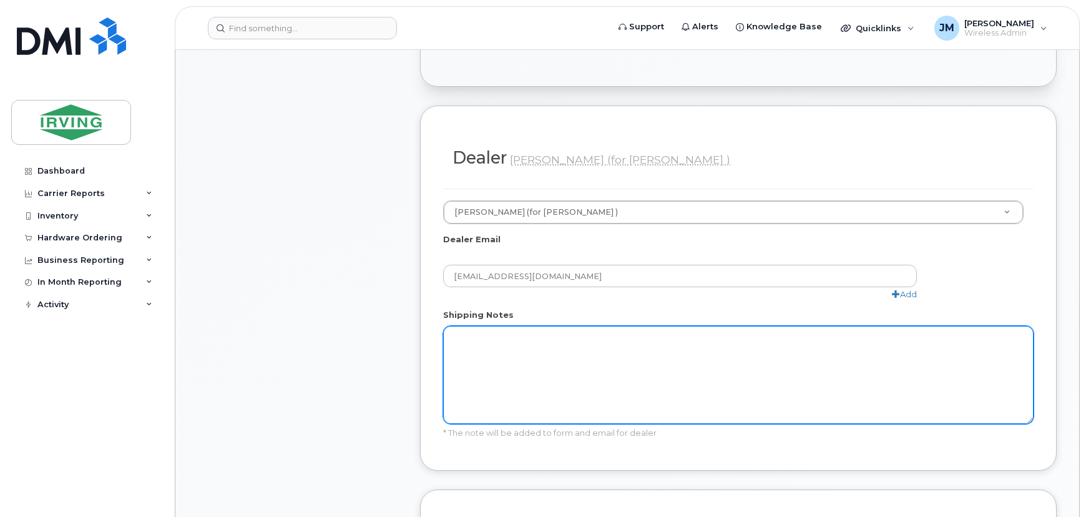
click at [555, 328] on textarea "Shipping Notes" at bounding box center [738, 375] width 591 height 98
paste textarea "new device for [PERSON_NAME]"
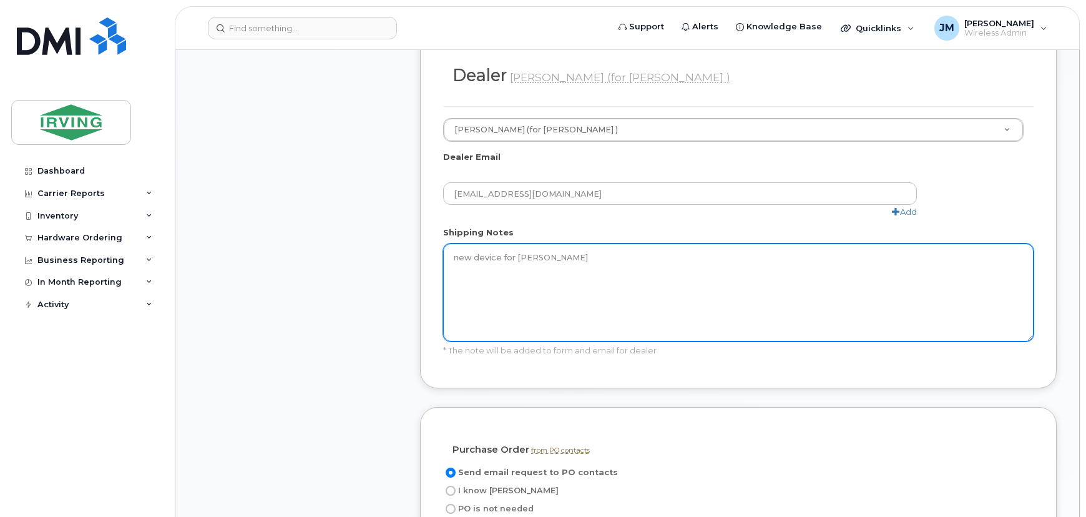
scroll to position [908, 0]
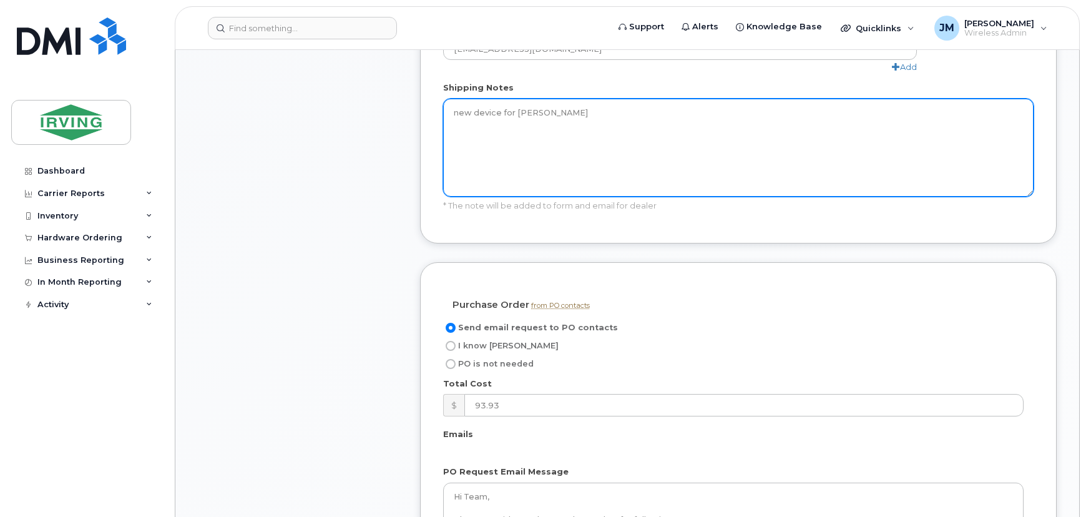
type textarea "new device for [PERSON_NAME]"
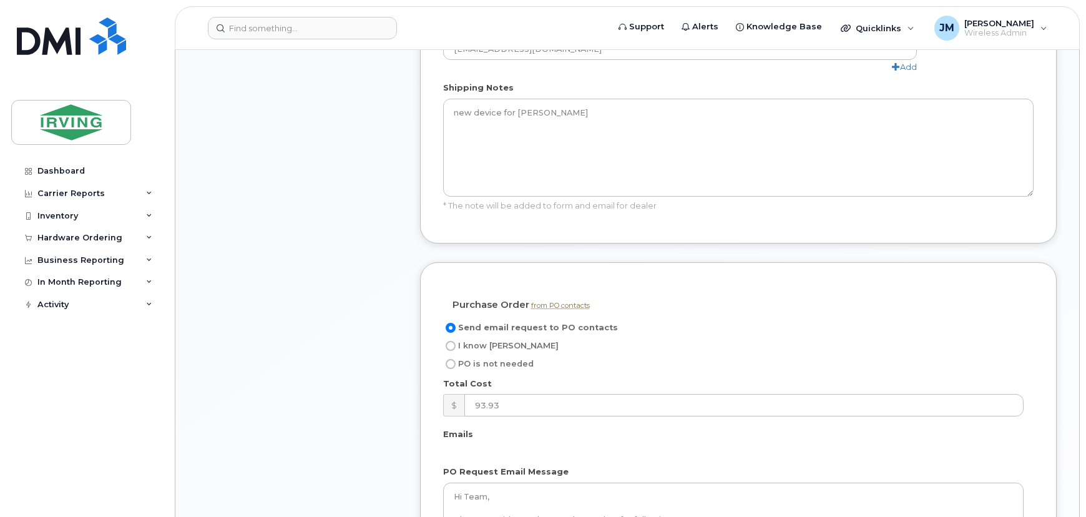
click at [456, 338] on label "I know PO" at bounding box center [500, 345] width 115 height 15
click at [456, 341] on input "I know PO" at bounding box center [451, 346] width 10 height 10
radio input "true"
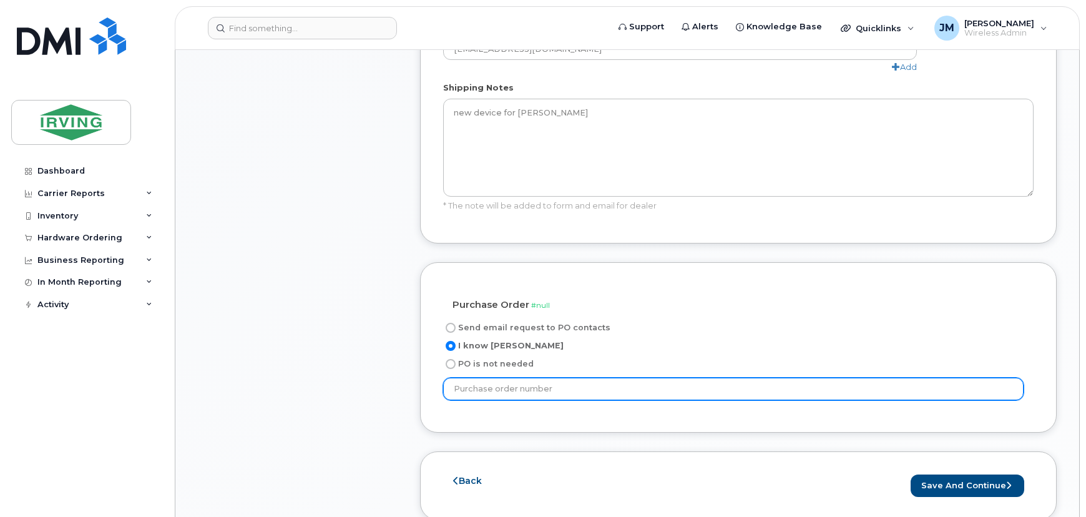
click at [493, 378] on input "text" at bounding box center [733, 389] width 581 height 22
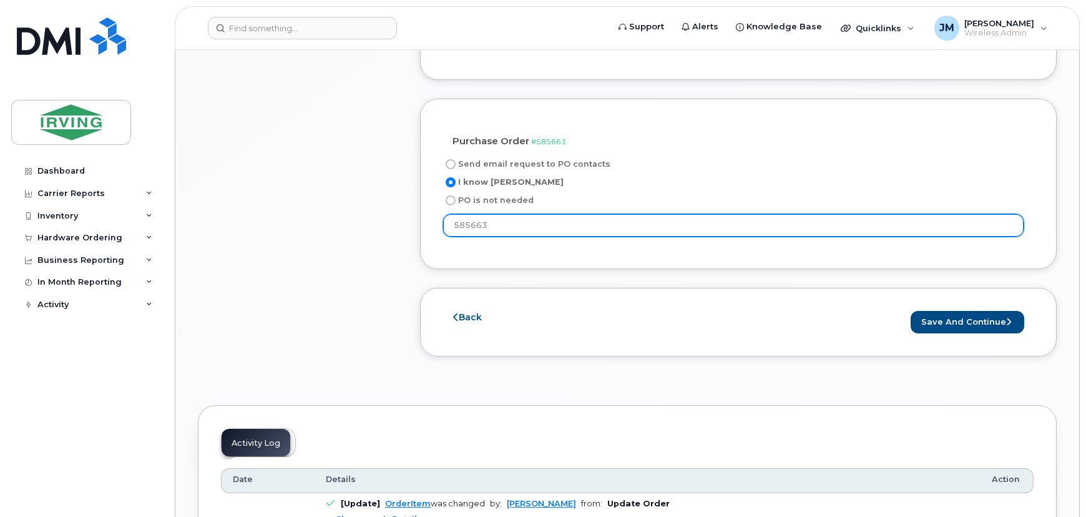
scroll to position [1078, 0]
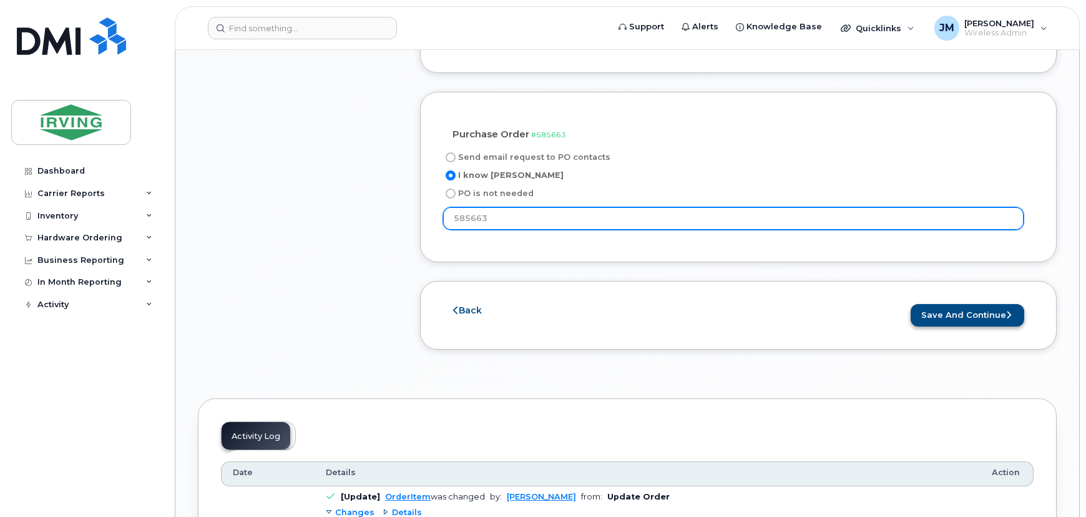
type input "585663"
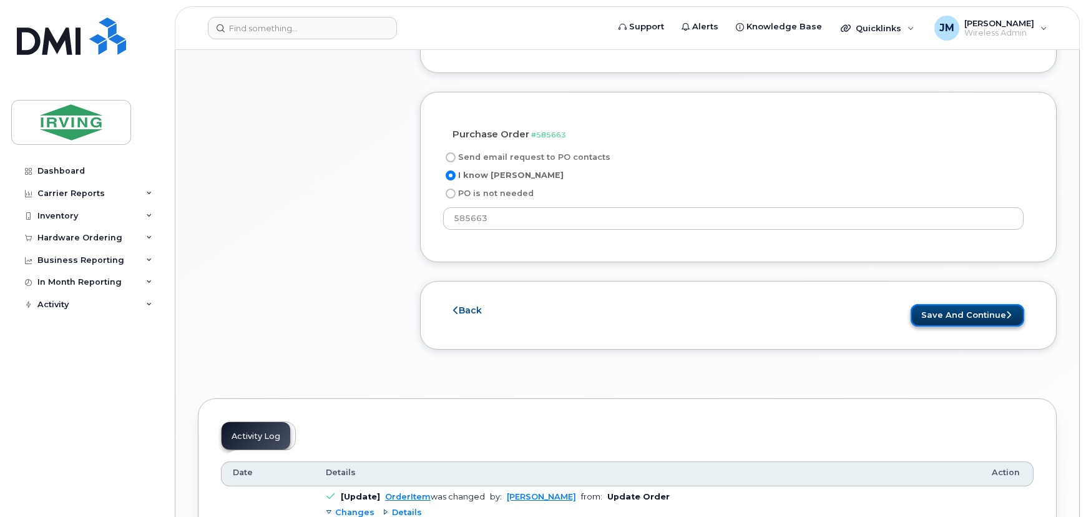
click at [971, 304] on button "Save and Continue" at bounding box center [968, 315] width 114 height 23
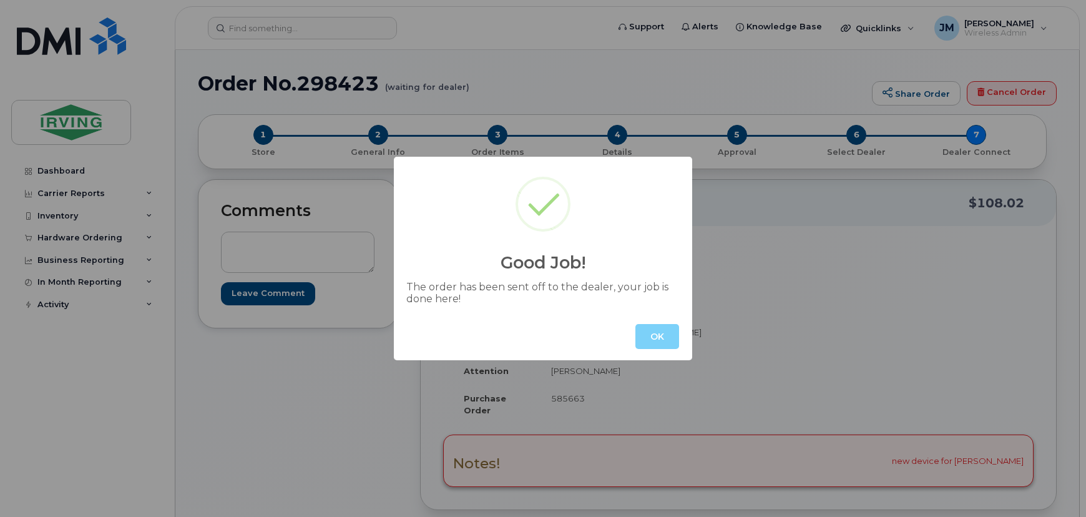
drag, startPoint x: 659, startPoint y: 340, endPoint x: 570, endPoint y: 237, distance: 136.8
click at [659, 336] on button "OK" at bounding box center [657, 336] width 44 height 25
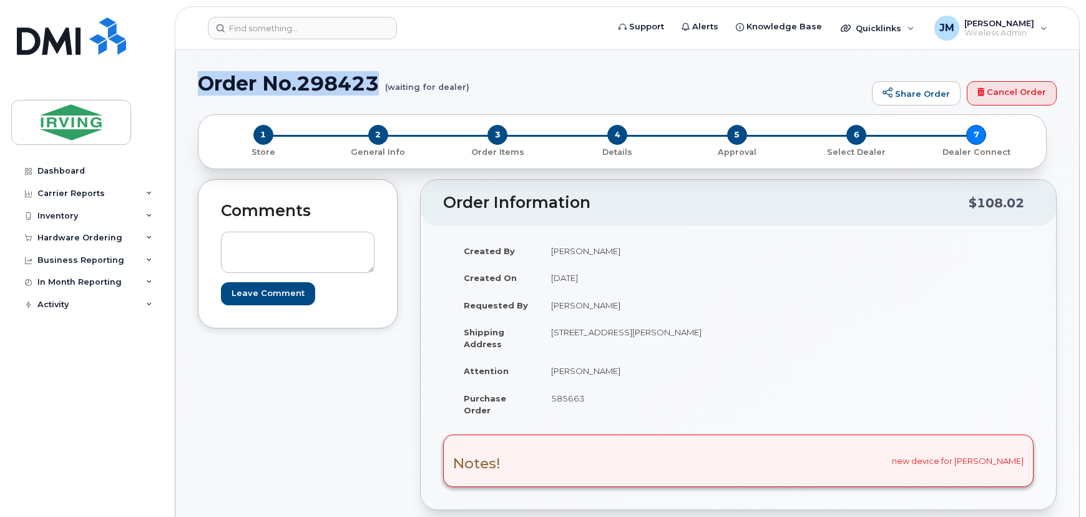
drag, startPoint x: 381, startPoint y: 85, endPoint x: 191, endPoint y: 92, distance: 189.9
copy h1 "Order No.298423"
